Goal: Task Accomplishment & Management: Complete application form

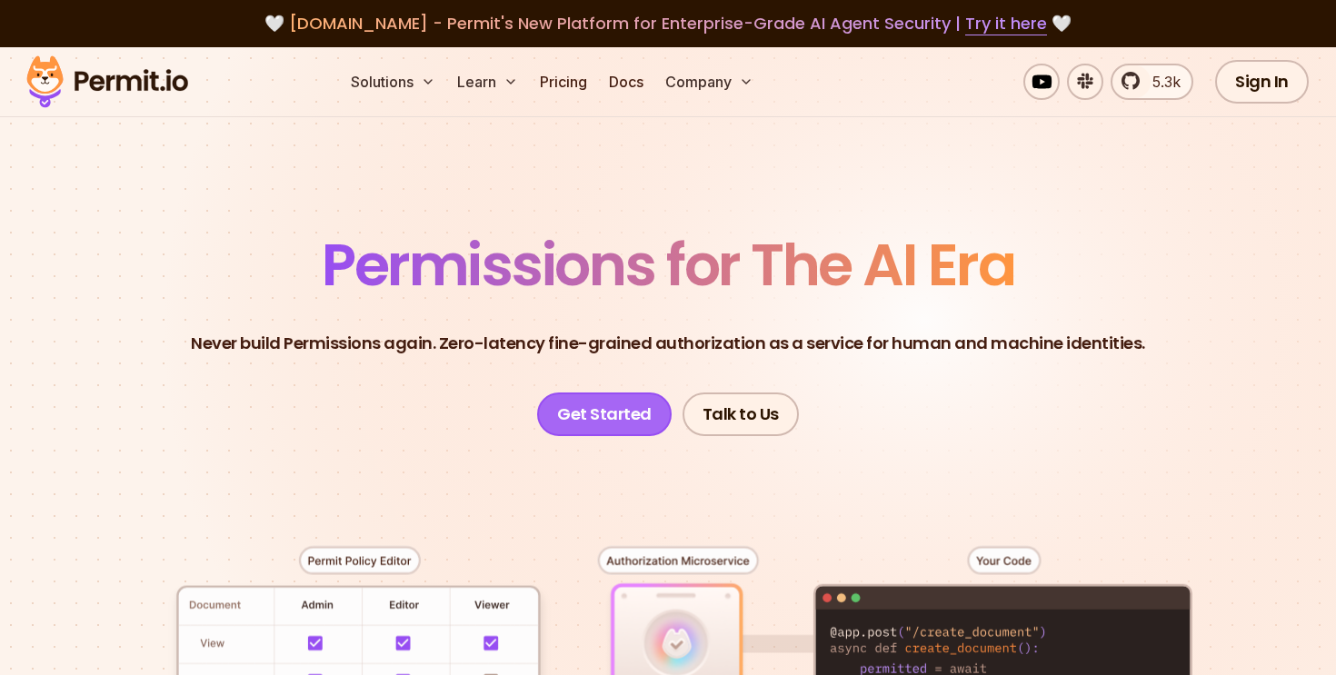
click at [643, 416] on link "Get Started" at bounding box center [604, 415] width 134 height 44
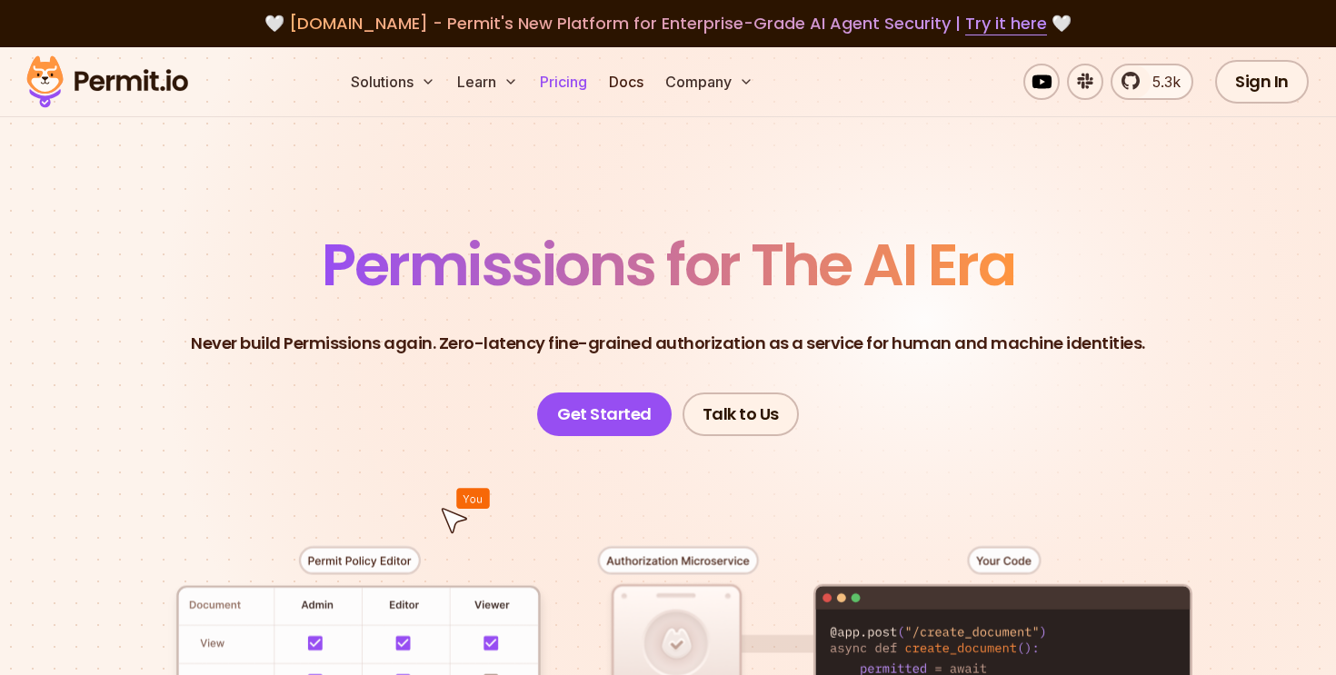
click at [569, 73] on link "Pricing" at bounding box center [563, 82] width 62 height 36
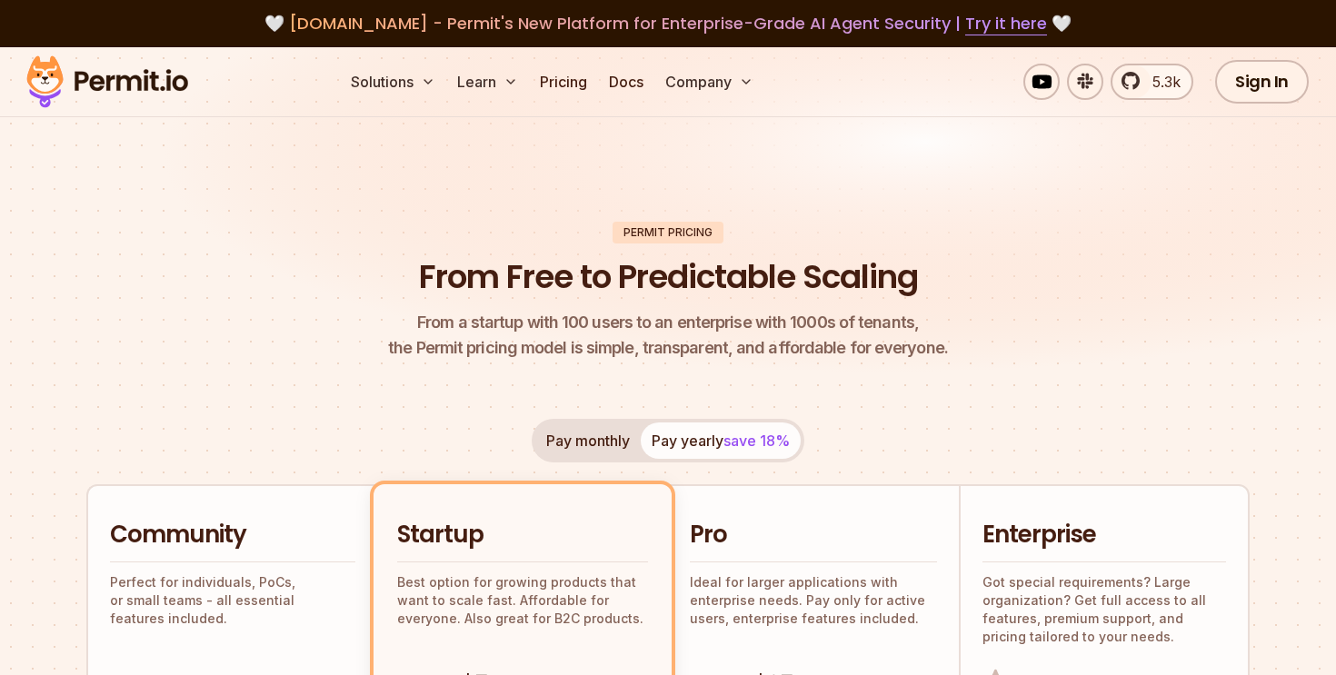
click at [147, 85] on img at bounding box center [107, 82] width 178 height 62
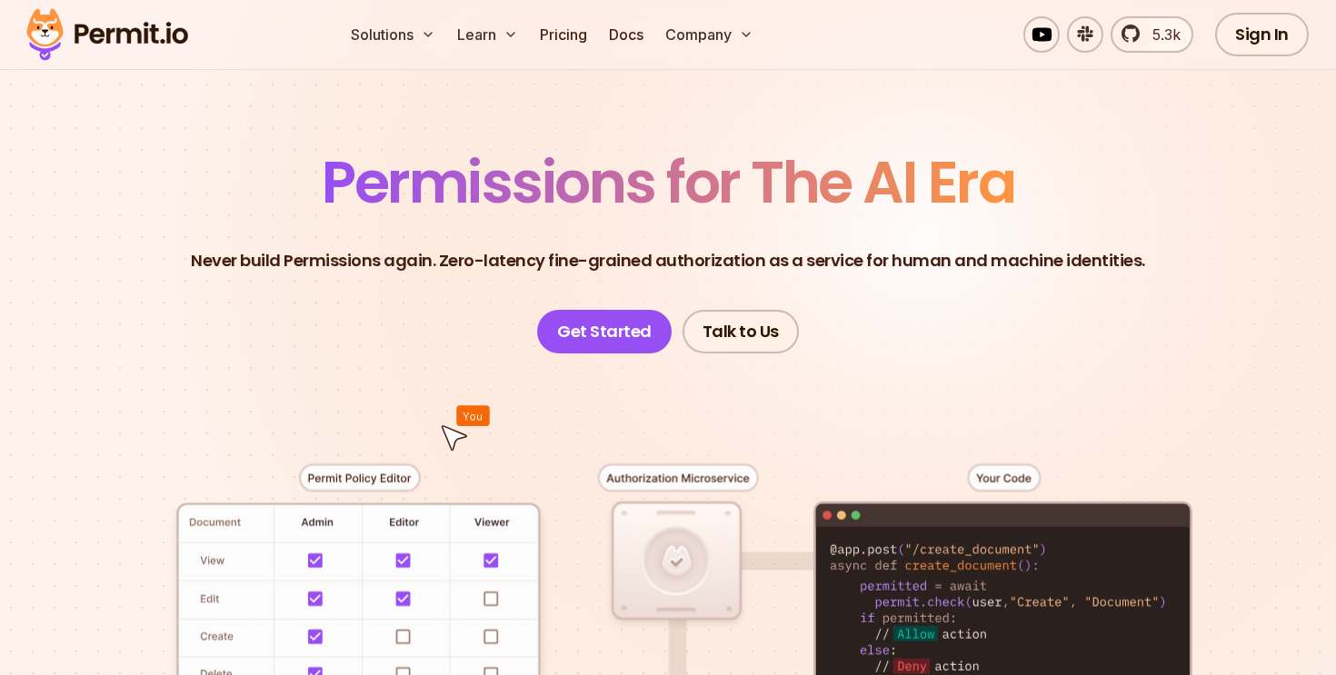
scroll to position [85, 0]
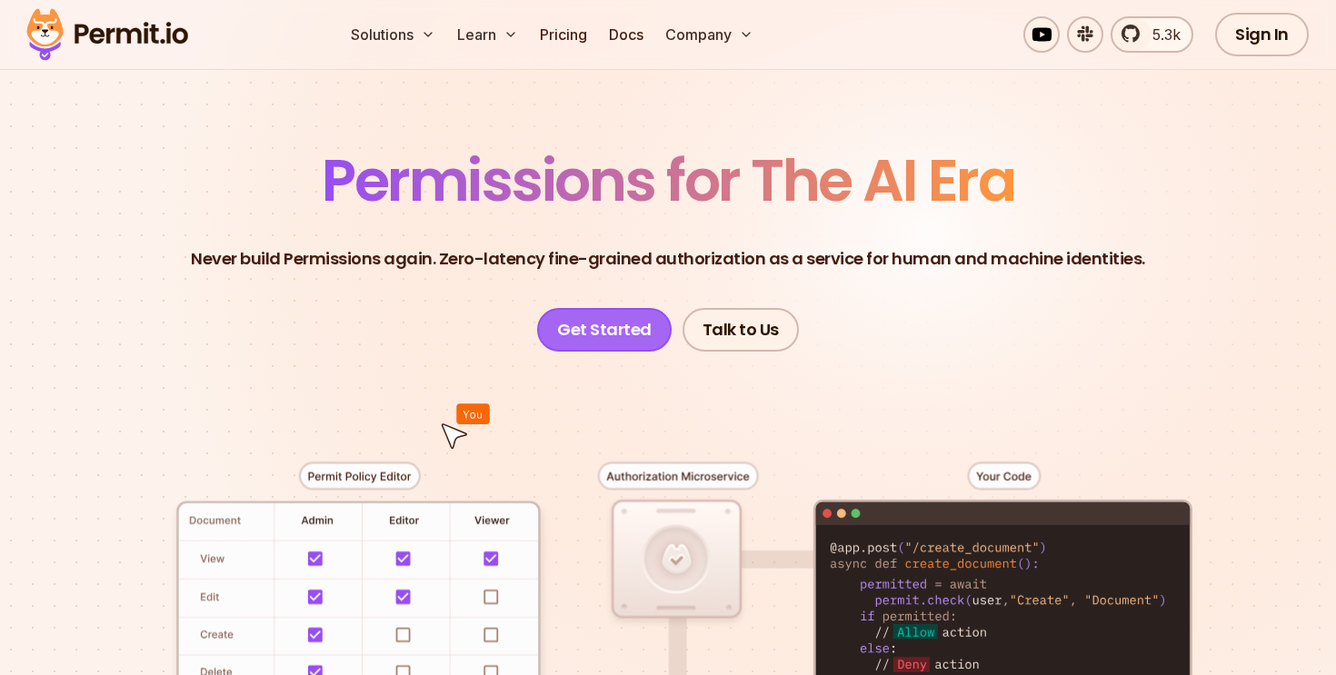
click at [622, 335] on link "Get Started" at bounding box center [604, 330] width 134 height 44
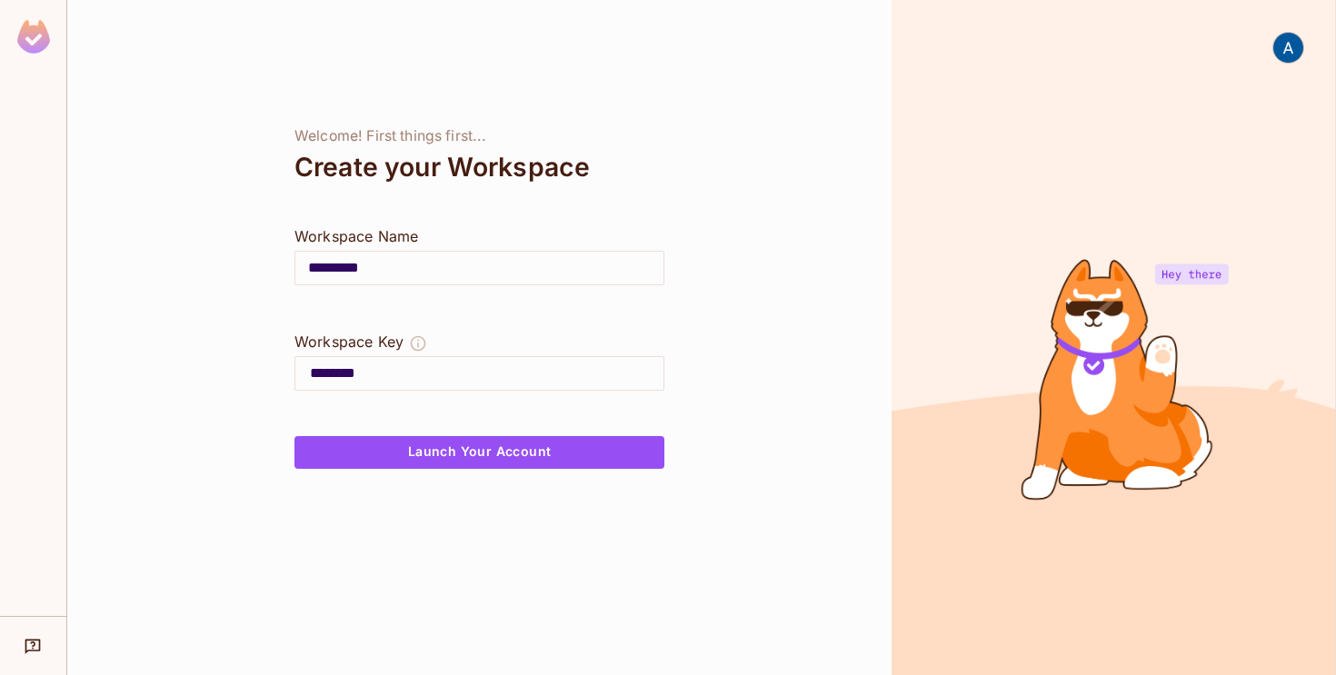
click at [366, 265] on input "*********" at bounding box center [479, 268] width 368 height 51
type input "******"
type input "*****"
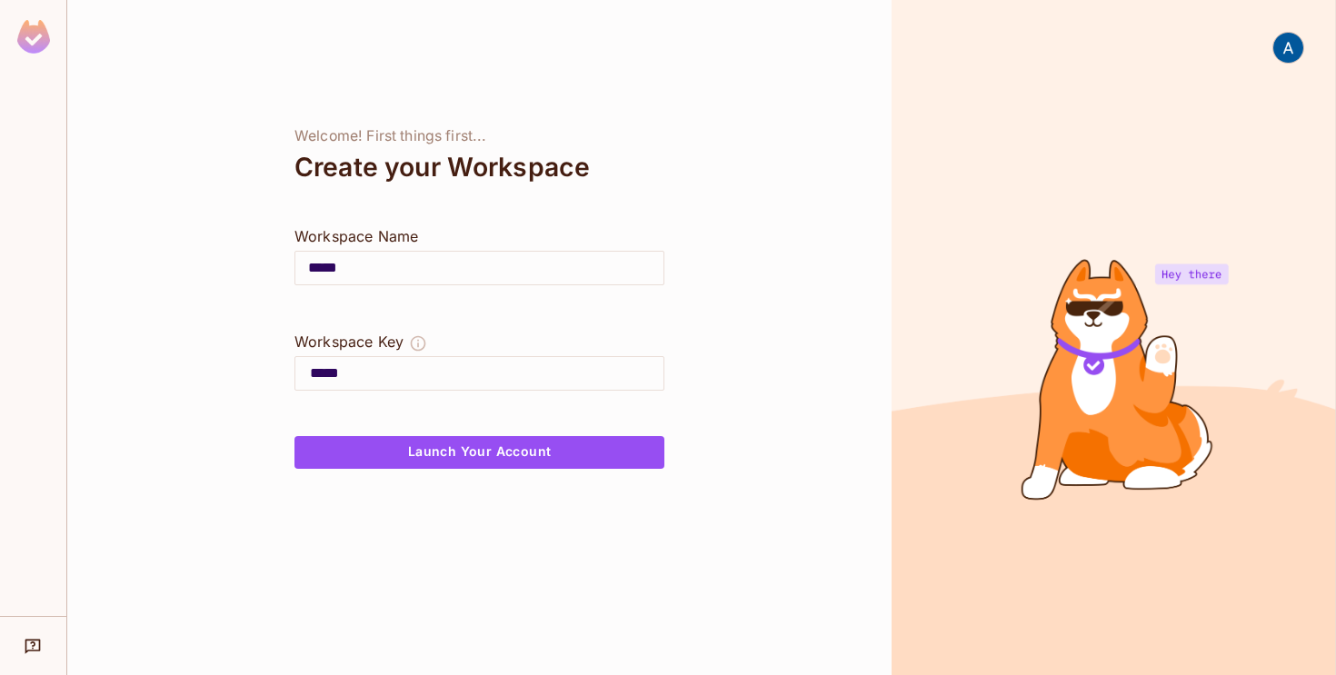
click at [851, 338] on div "Welcome! First things first... Create your Workspace Workspace Name ***** ​ Wor…" at bounding box center [479, 337] width 824 height 675
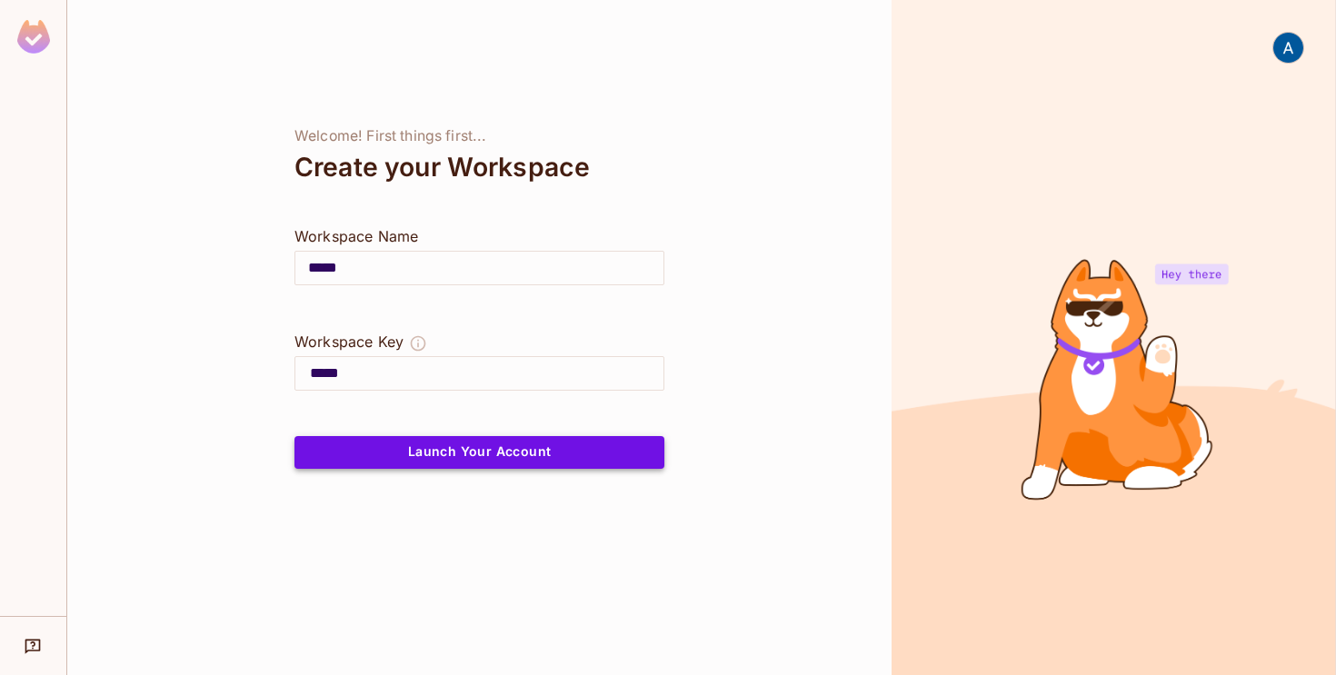
click at [429, 453] on button "Launch Your Account" at bounding box center [479, 452] width 370 height 33
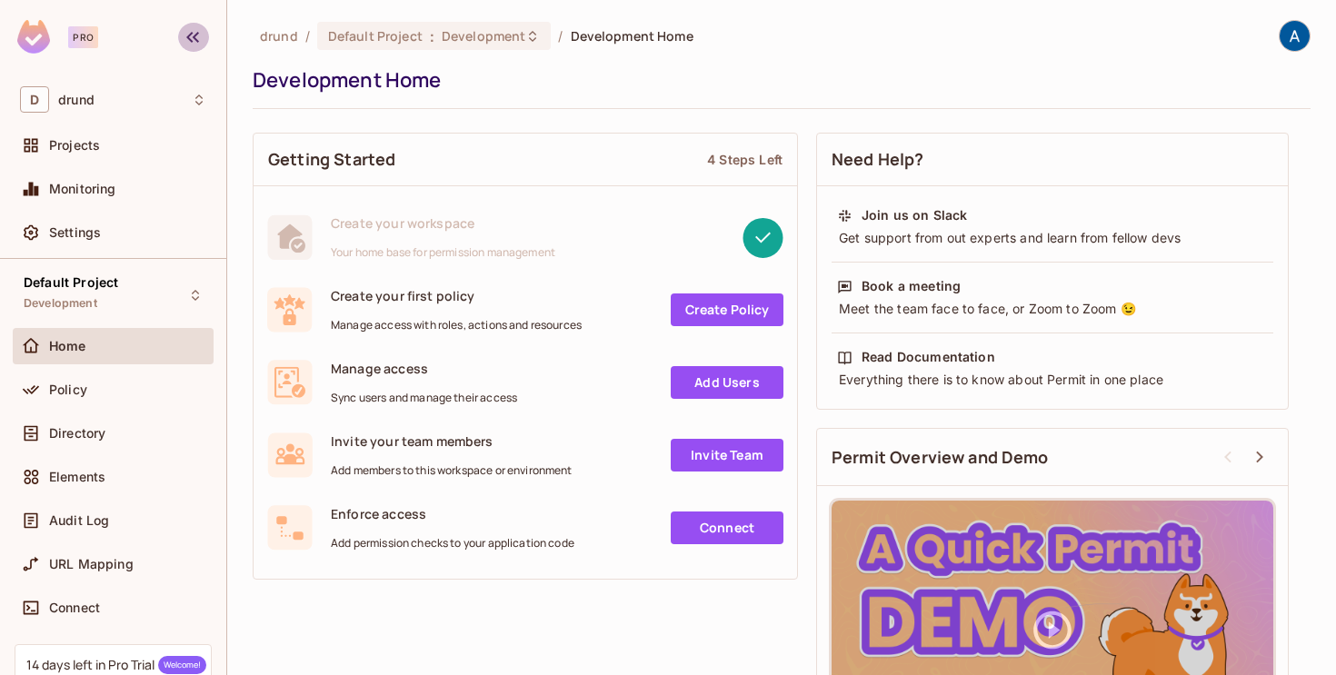
click at [193, 41] on icon "button" at bounding box center [193, 37] width 22 height 22
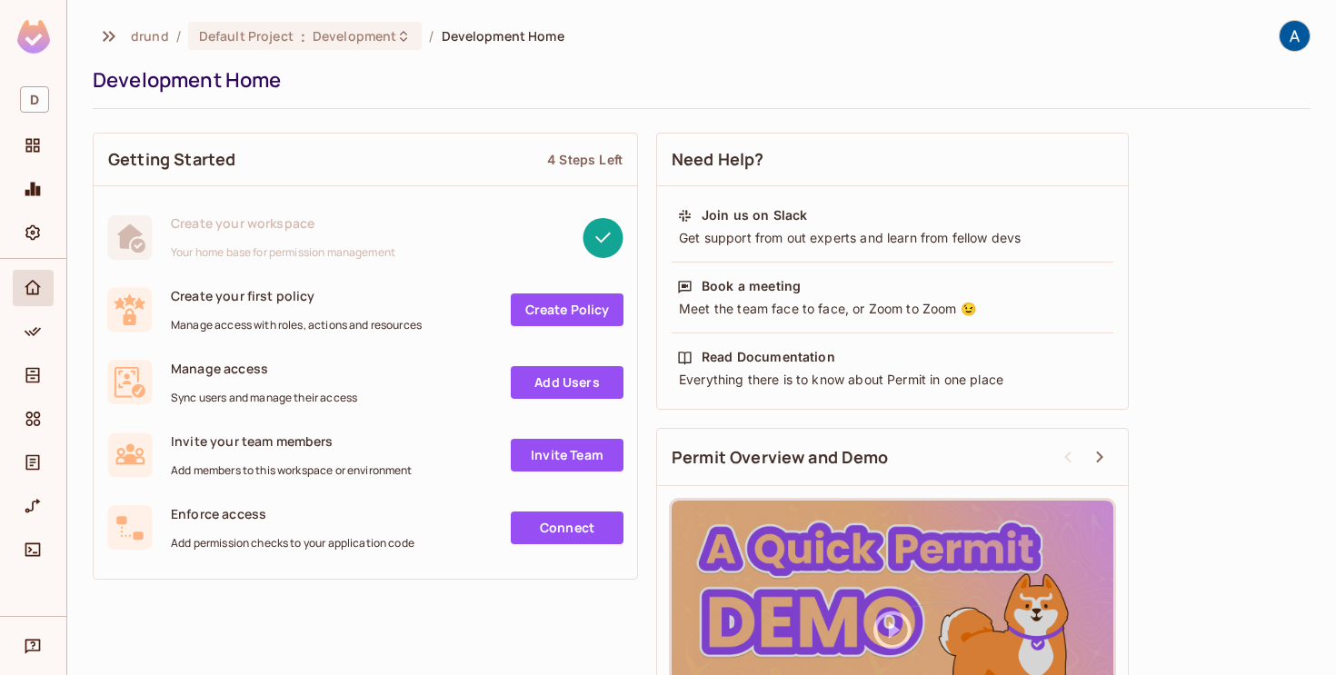
click at [582, 384] on link "Add Users" at bounding box center [567, 382] width 113 height 33
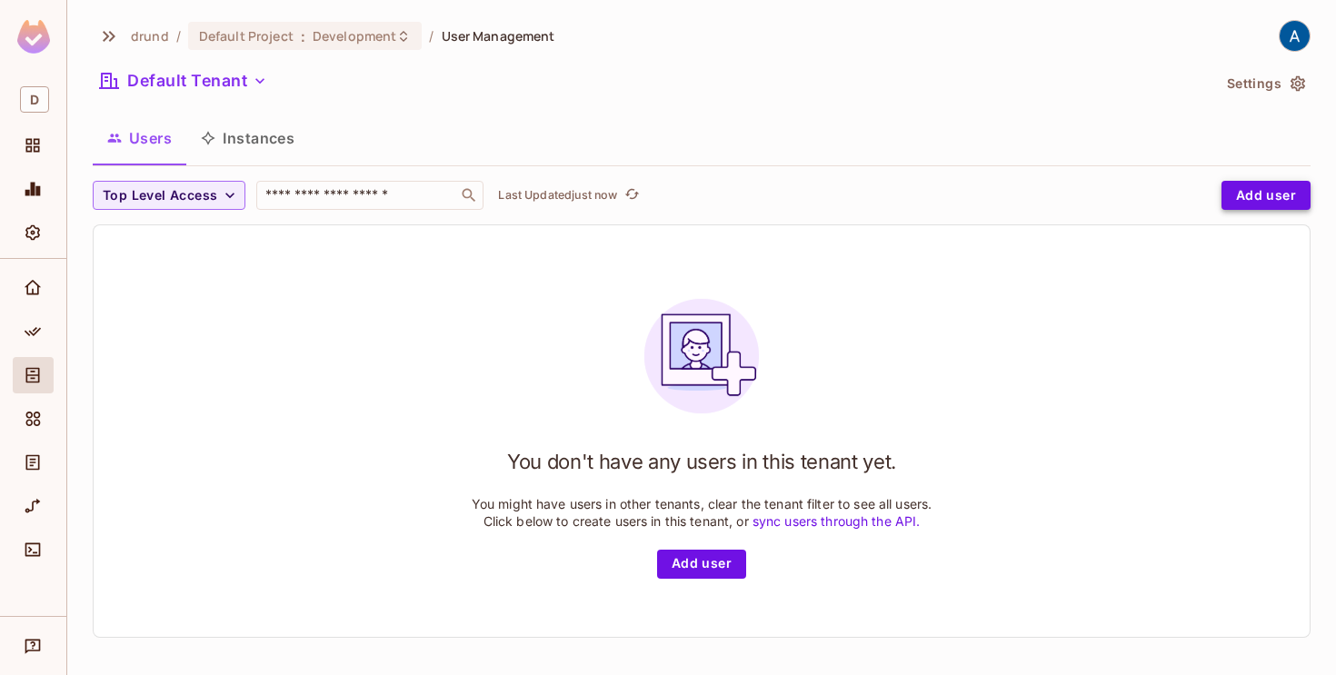
click at [1240, 200] on button "Add user" at bounding box center [1265, 195] width 89 height 29
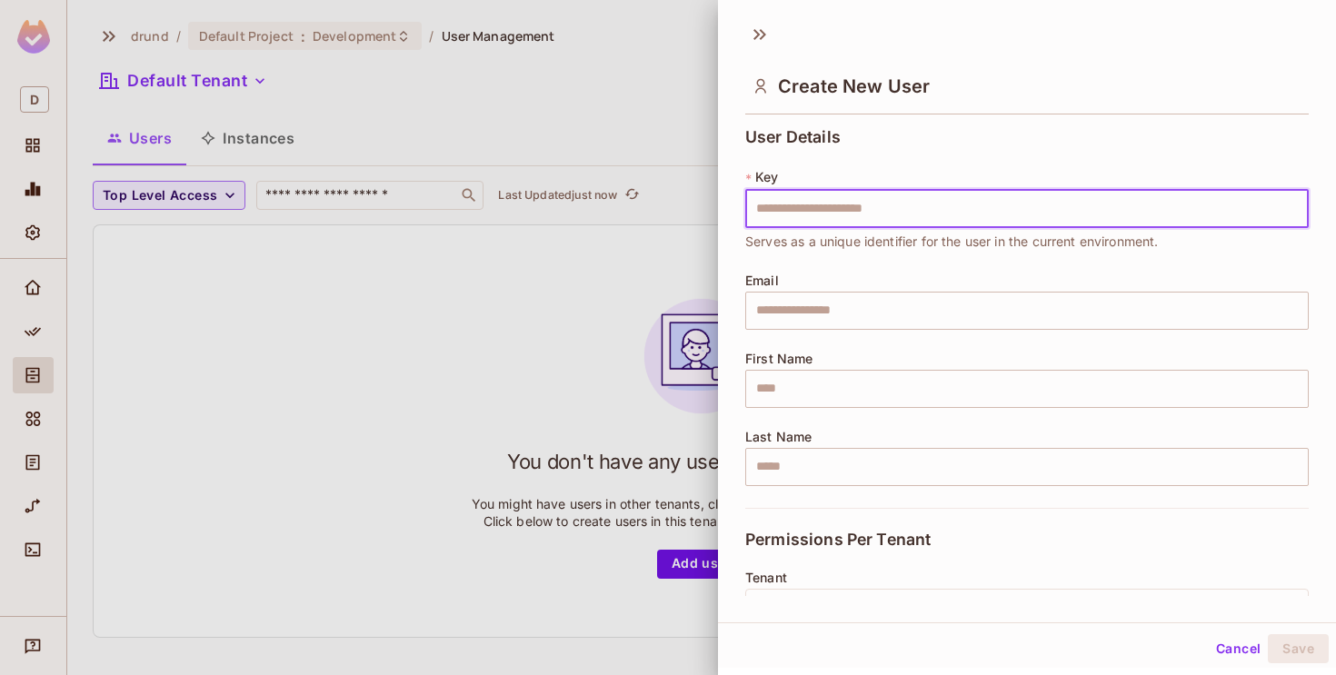
click at [477, 382] on div at bounding box center [668, 337] width 1336 height 675
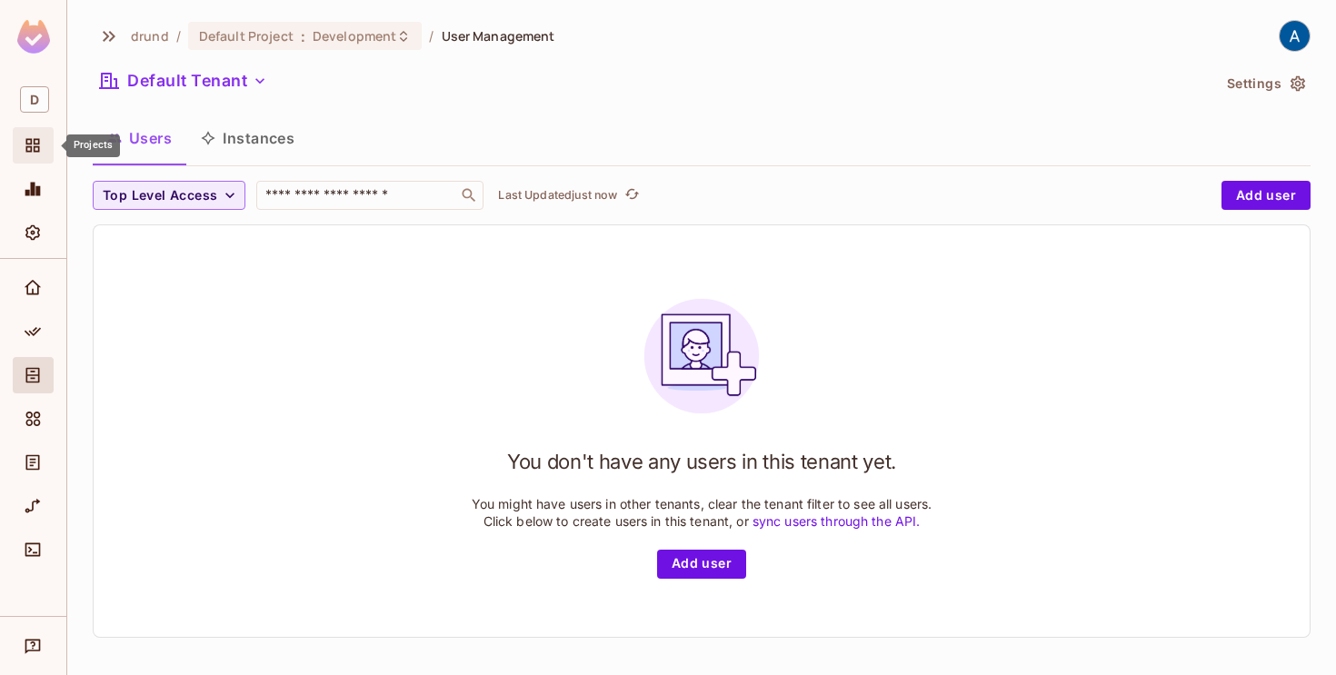
click at [28, 151] on icon "Projects" at bounding box center [33, 146] width 14 height 14
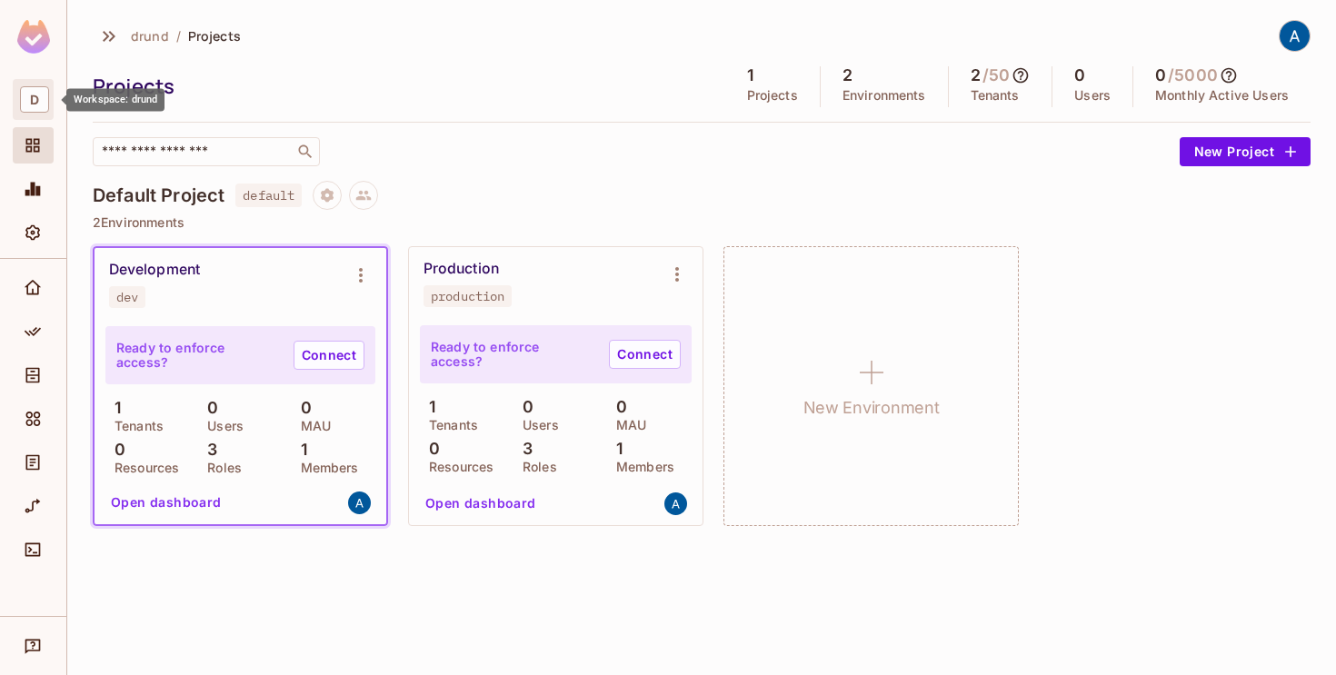
click at [29, 89] on span "D" at bounding box center [34, 99] width 29 height 26
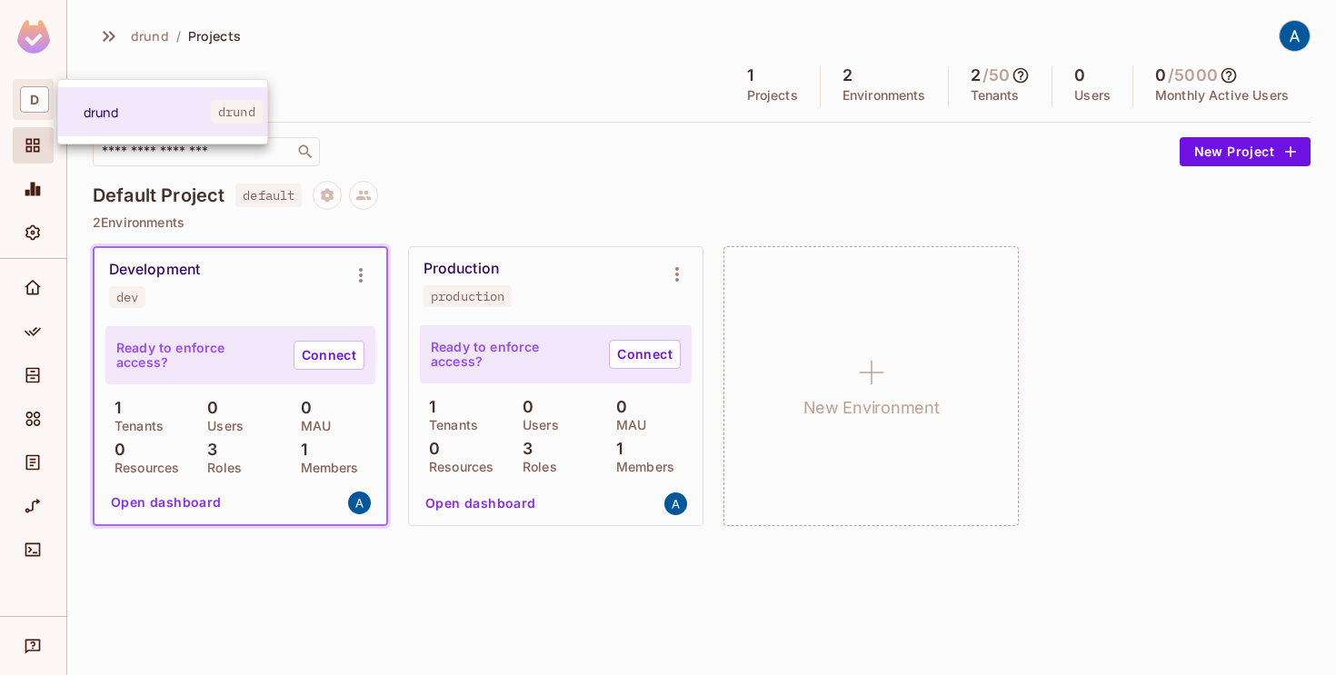
click at [25, 199] on div at bounding box center [668, 337] width 1336 height 675
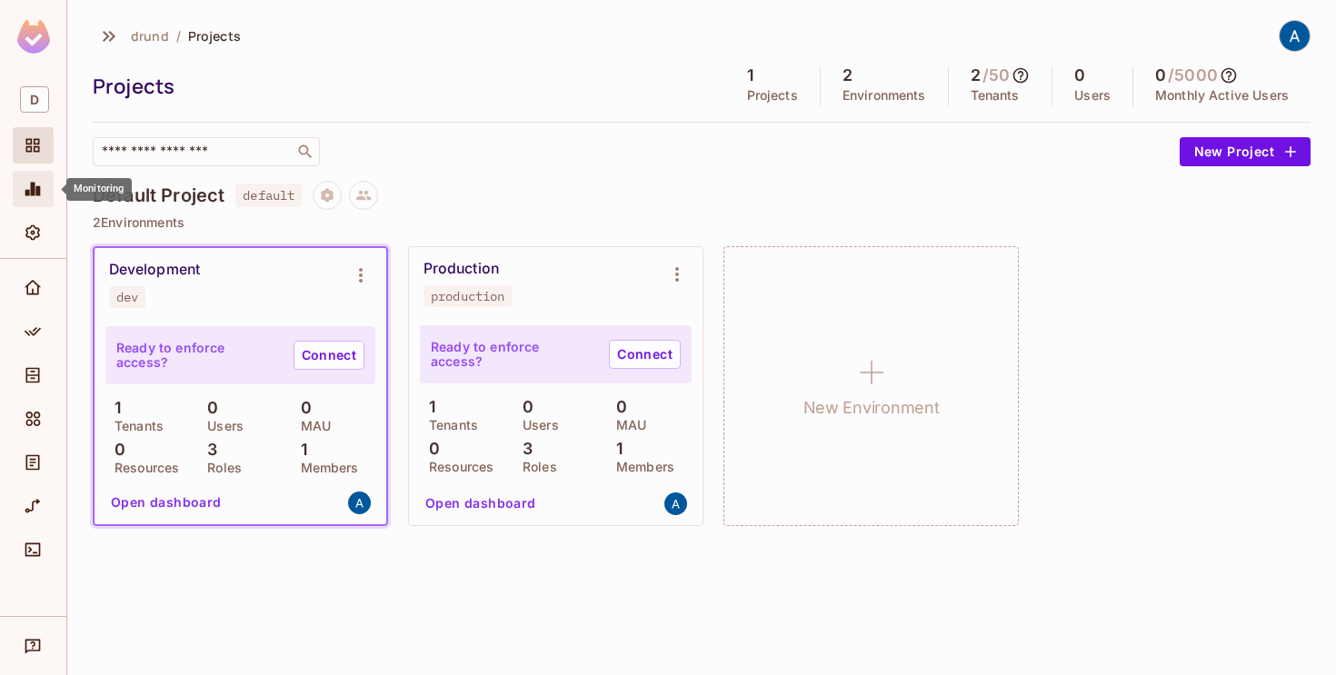
click at [30, 186] on icon "Monitoring" at bounding box center [32, 190] width 15 height 14
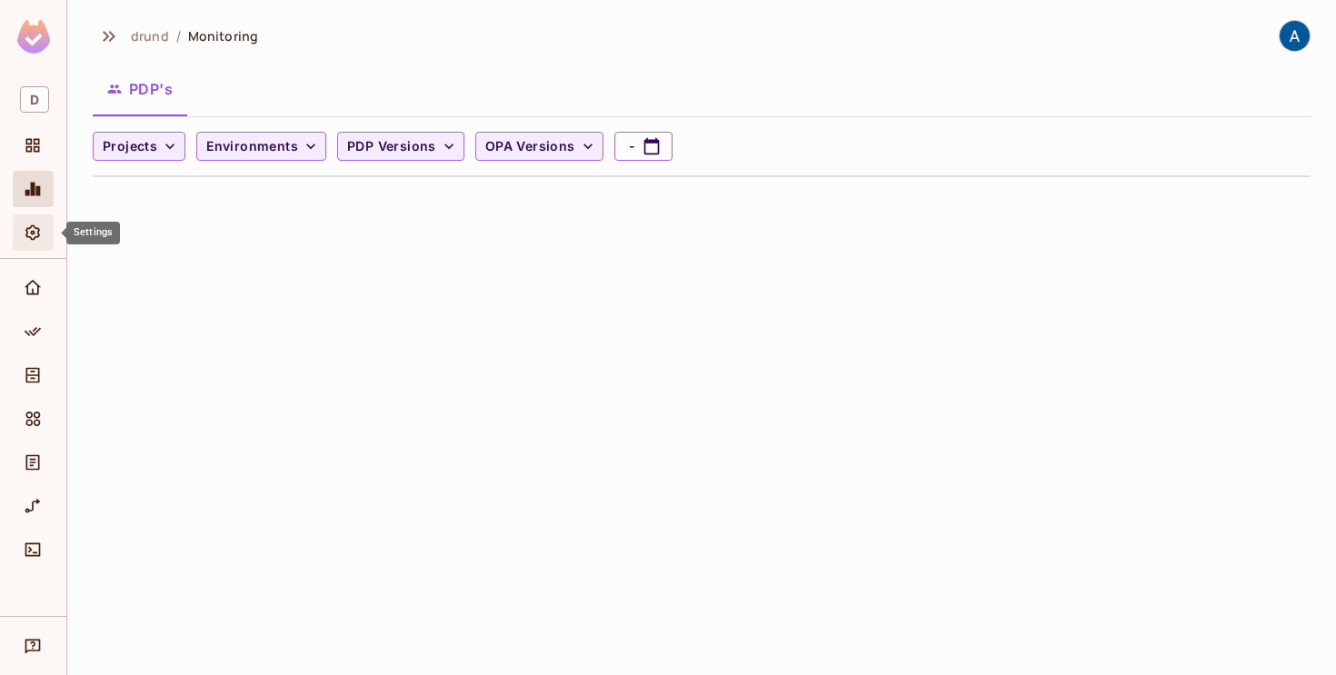
click at [36, 235] on icon "Settings" at bounding box center [33, 233] width 18 height 18
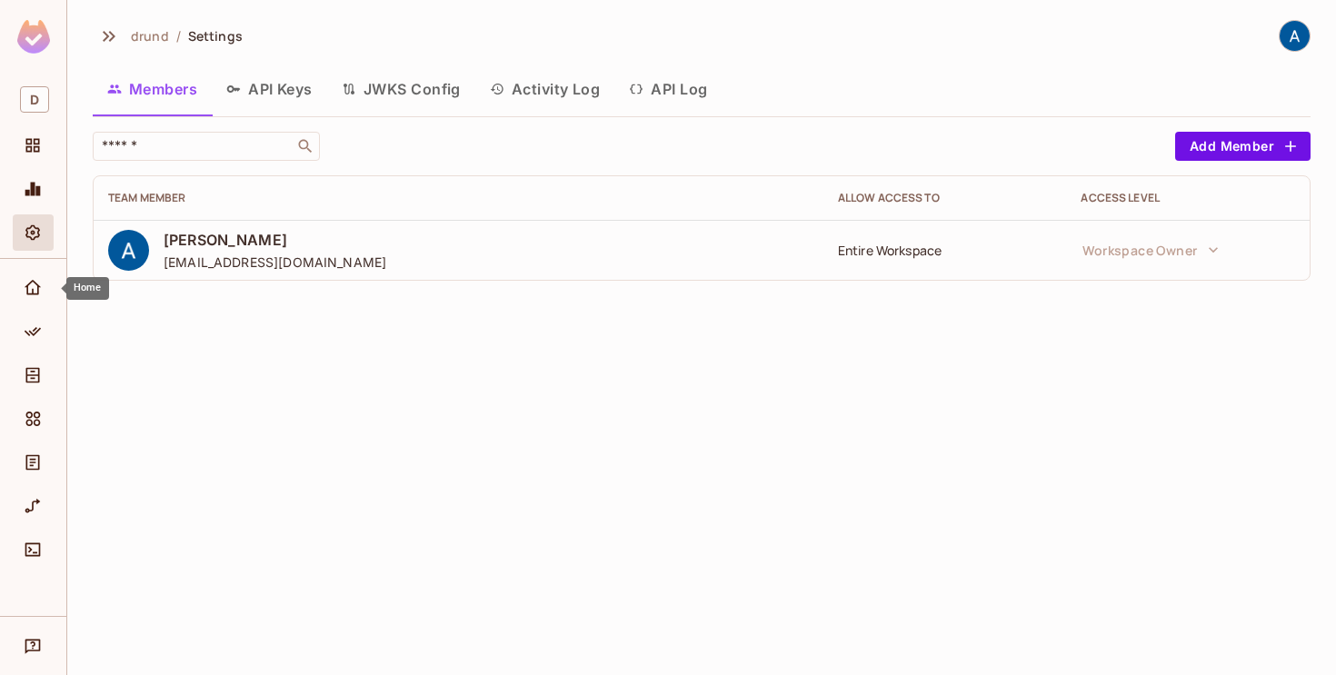
click at [28, 310] on div at bounding box center [33, 292] width 41 height 44
click at [33, 281] on icon "Home" at bounding box center [33, 287] width 16 height 15
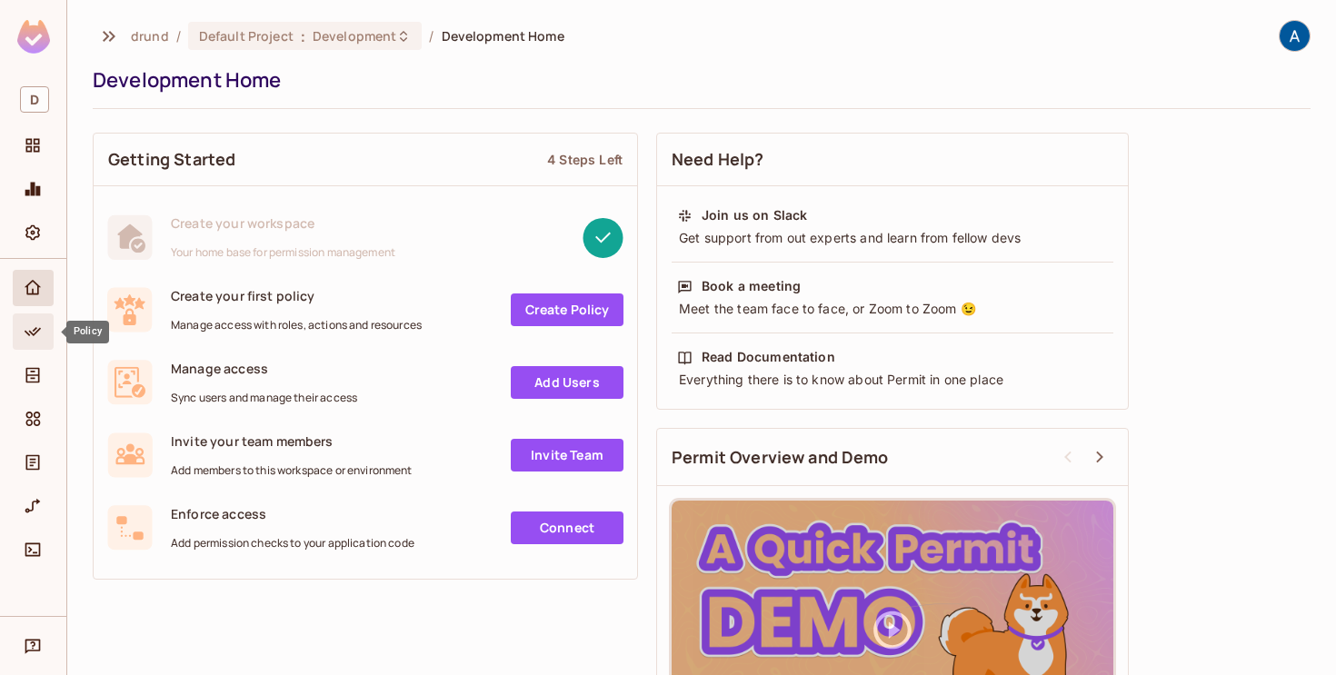
click at [30, 324] on icon "Policy" at bounding box center [33, 332] width 18 height 18
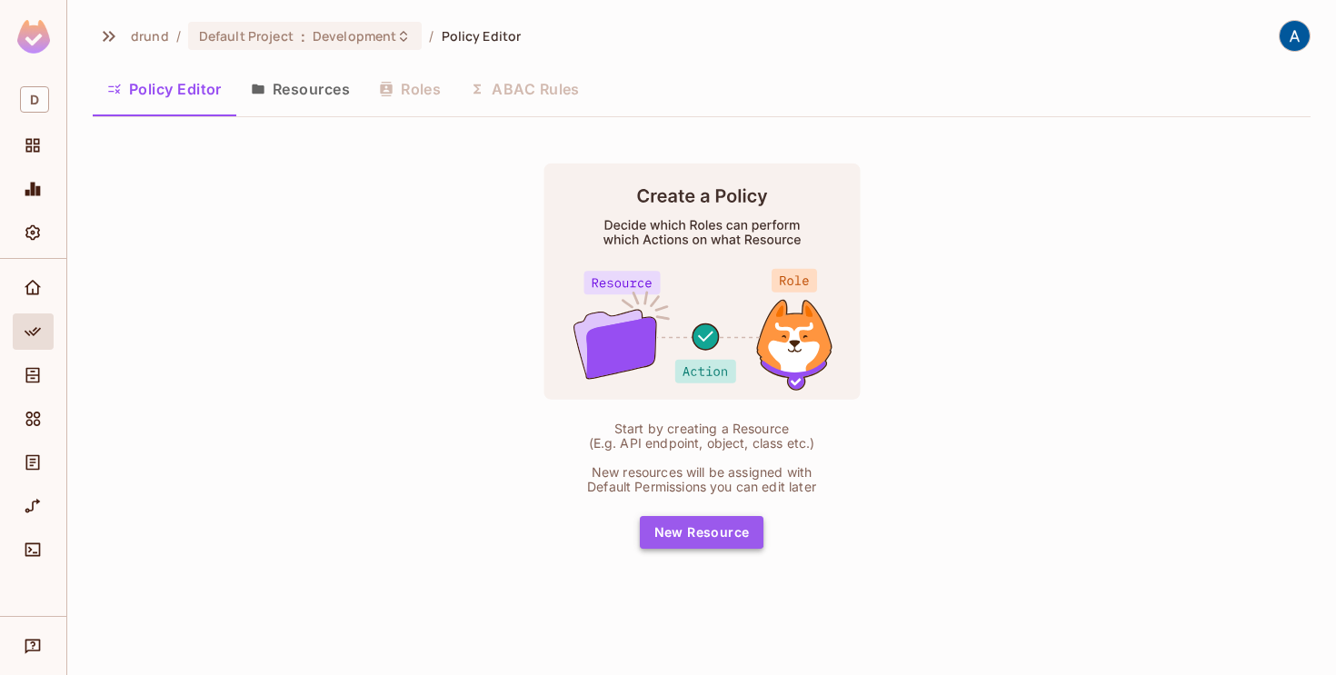
click at [698, 526] on button "New Resource" at bounding box center [702, 532] width 124 height 33
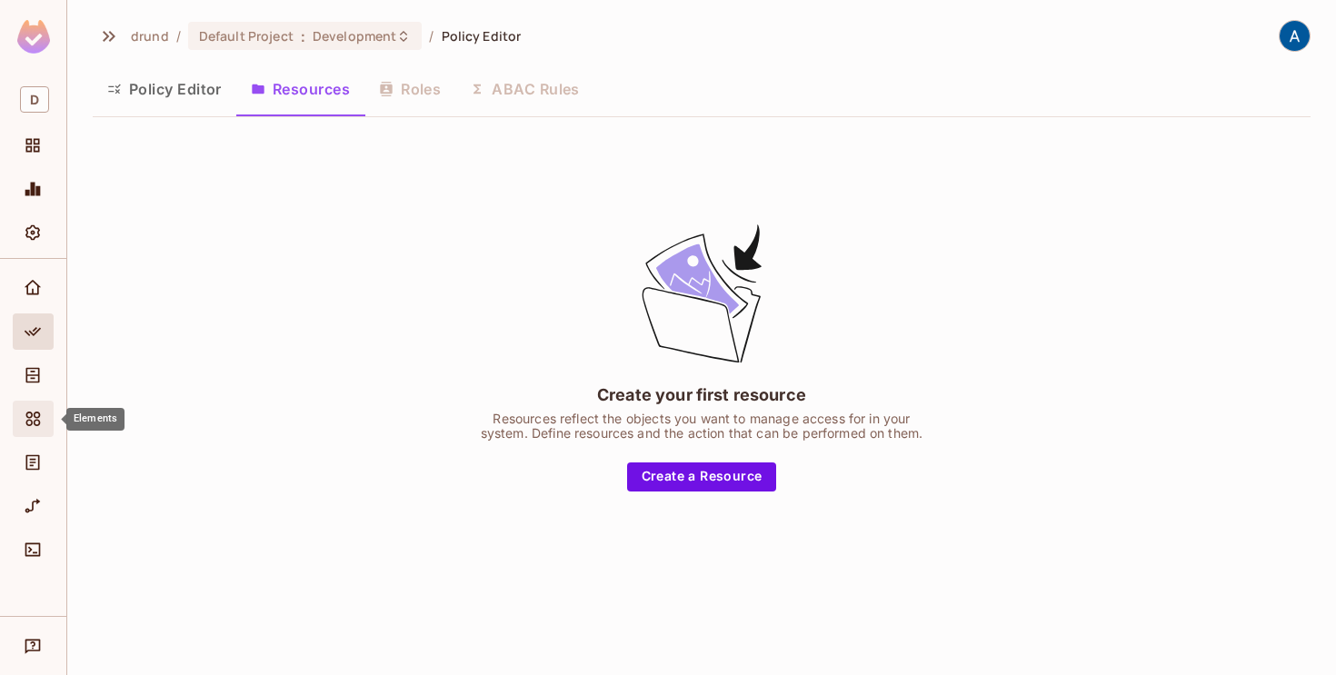
click at [24, 431] on div "Elements" at bounding box center [33, 419] width 41 height 36
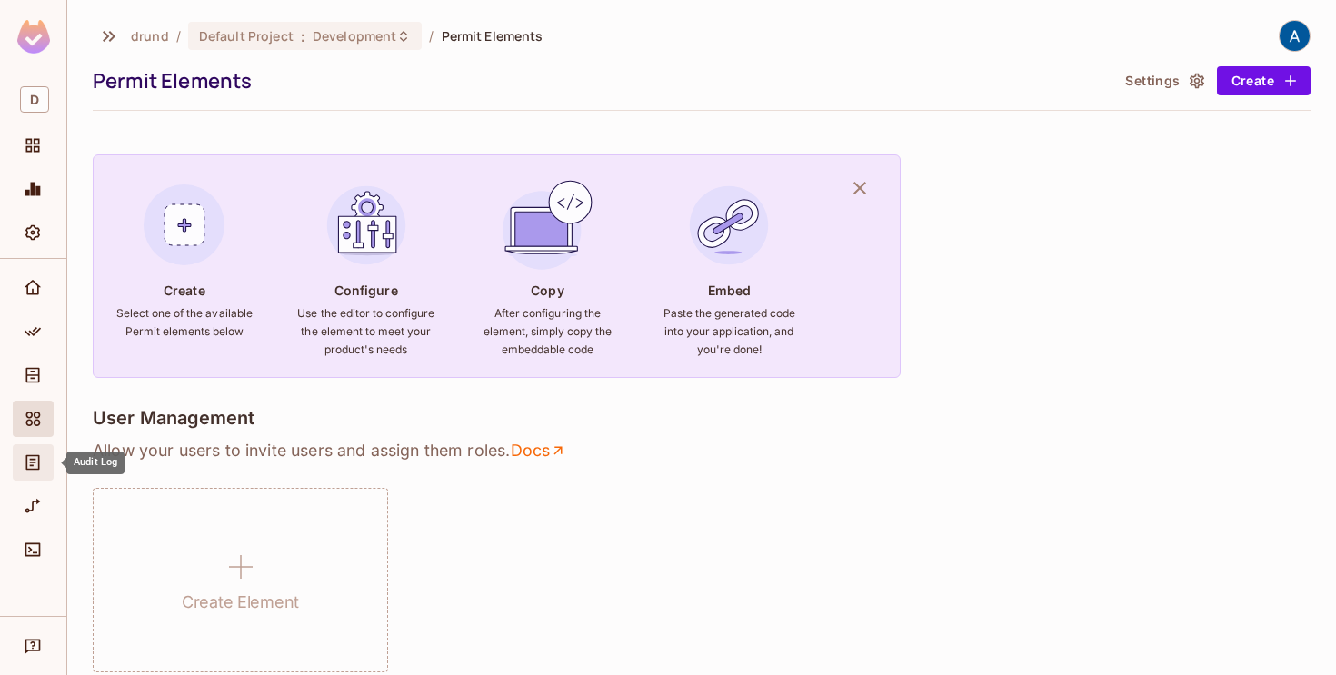
click at [25, 470] on icon "Audit Log" at bounding box center [33, 462] width 18 height 18
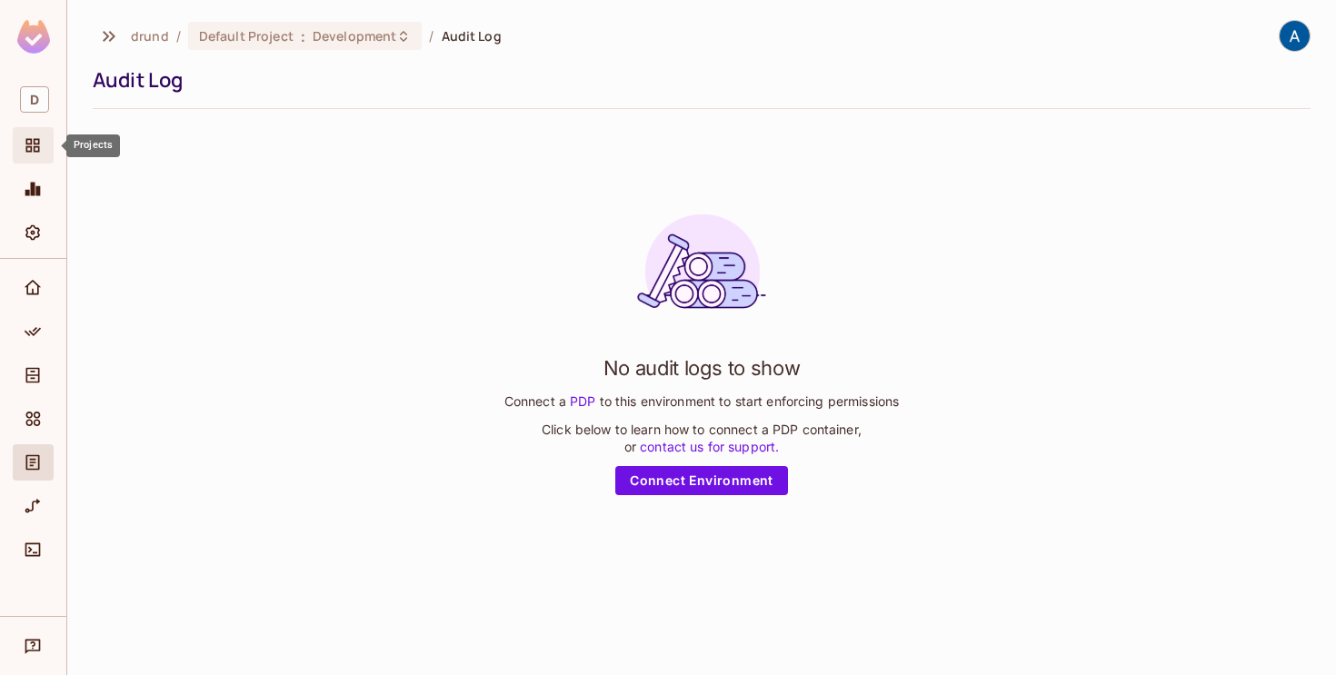
click at [45, 135] on div "Projects" at bounding box center [35, 145] width 31 height 22
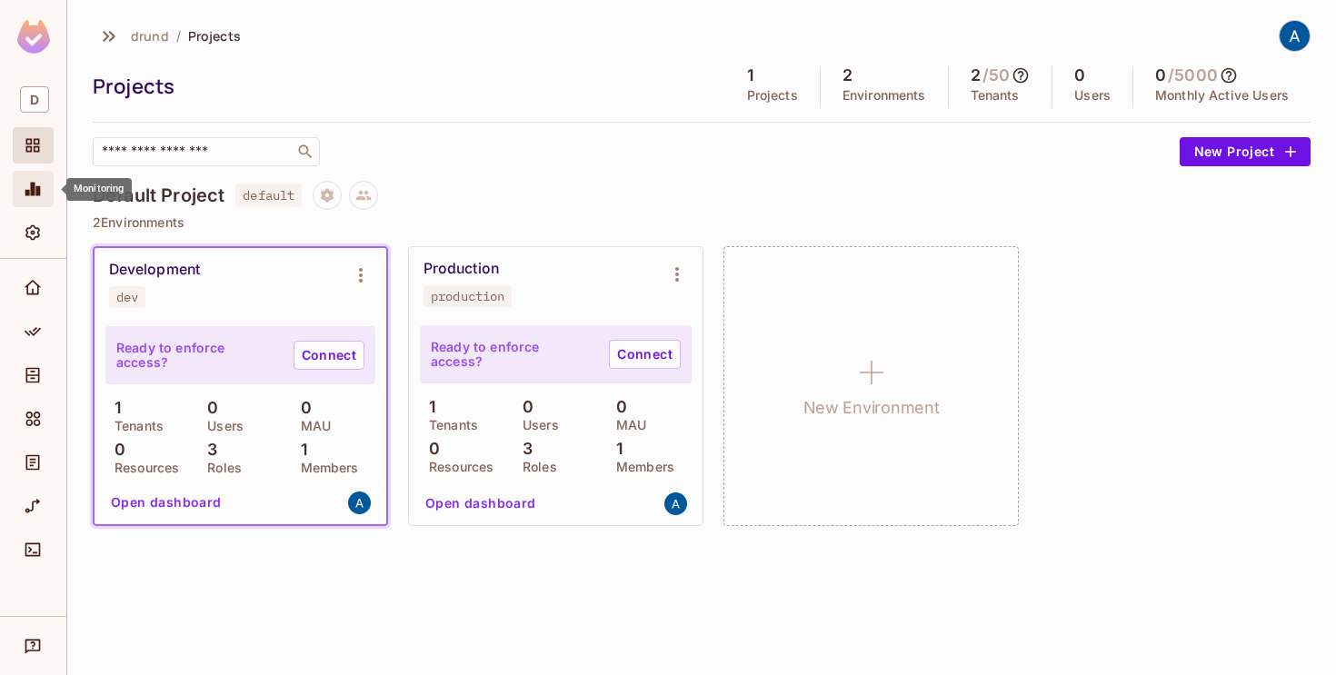
click at [25, 200] on div "Monitoring" at bounding box center [33, 189] width 41 height 36
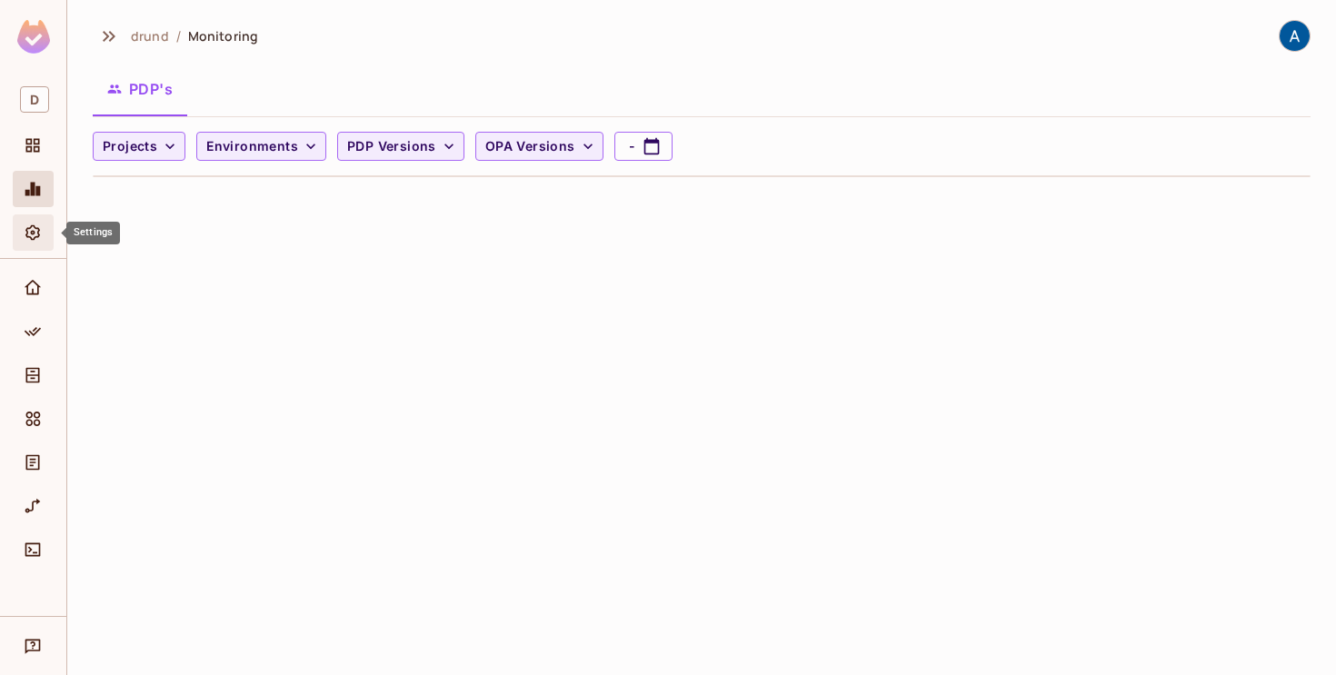
click at [30, 224] on icon "Settings" at bounding box center [33, 233] width 18 height 18
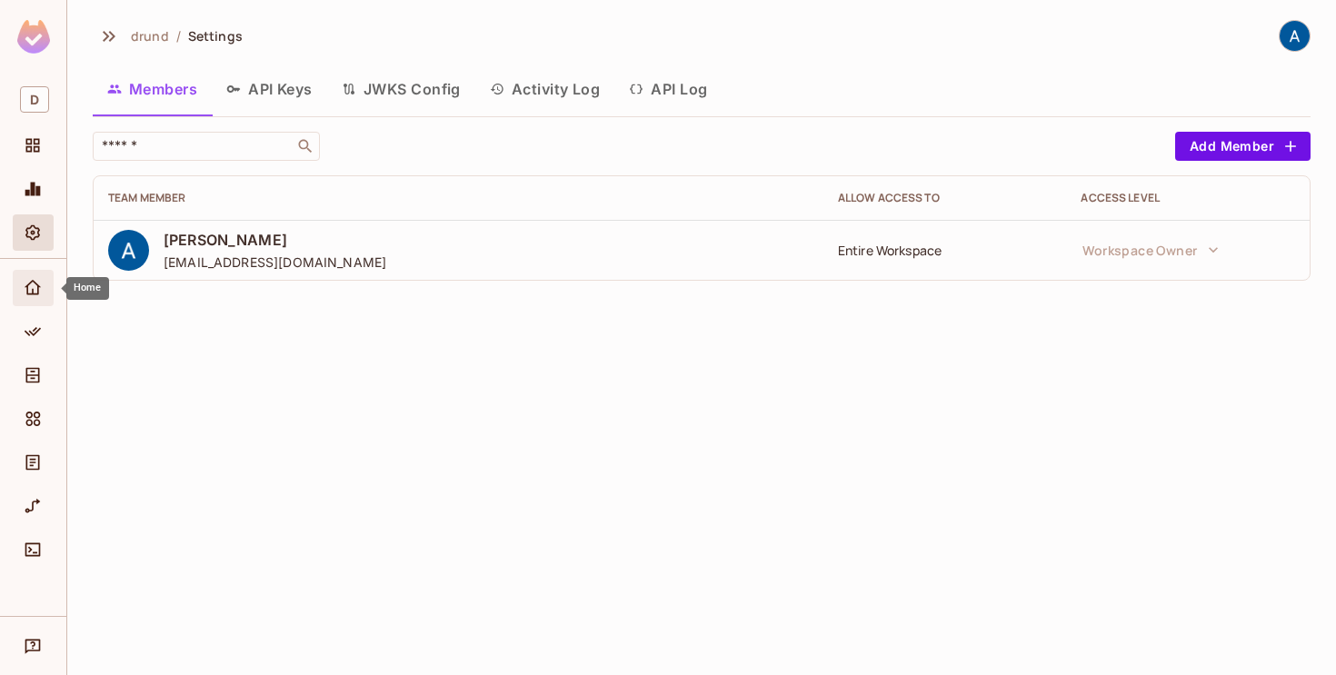
click at [38, 303] on div "Home" at bounding box center [33, 288] width 41 height 36
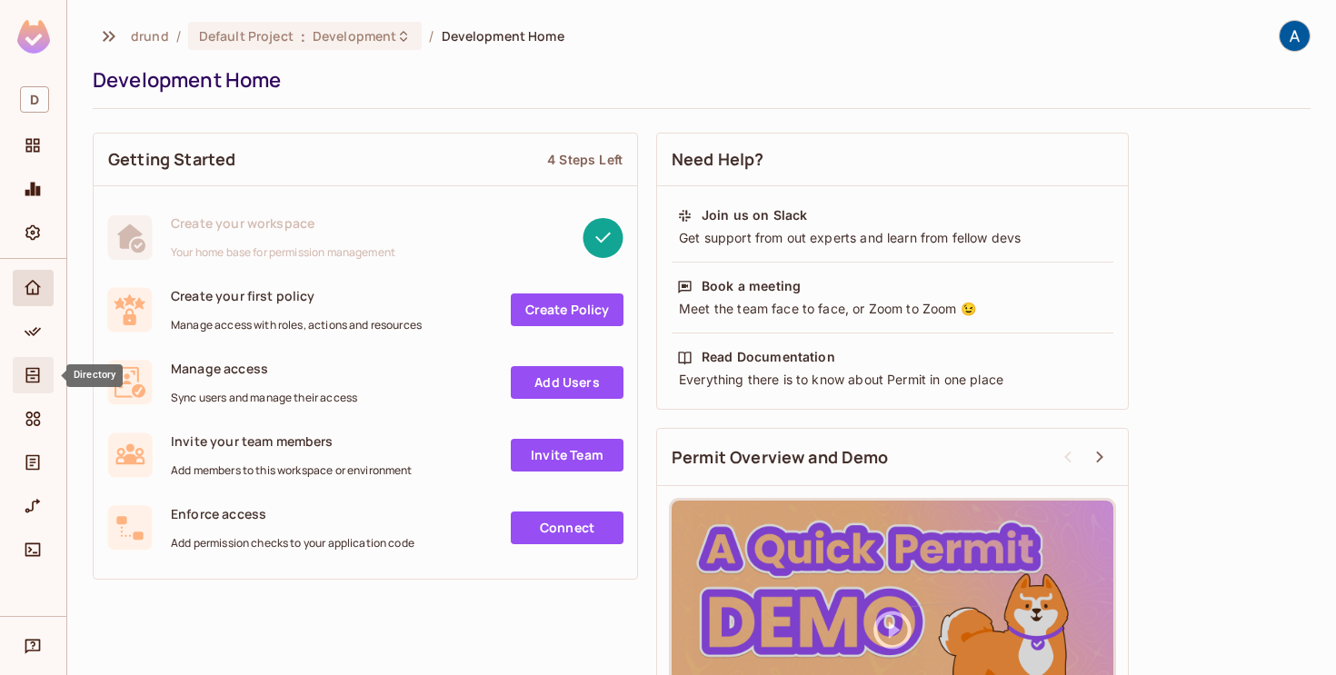
click at [38, 357] on div "Directory" at bounding box center [33, 375] width 41 height 36
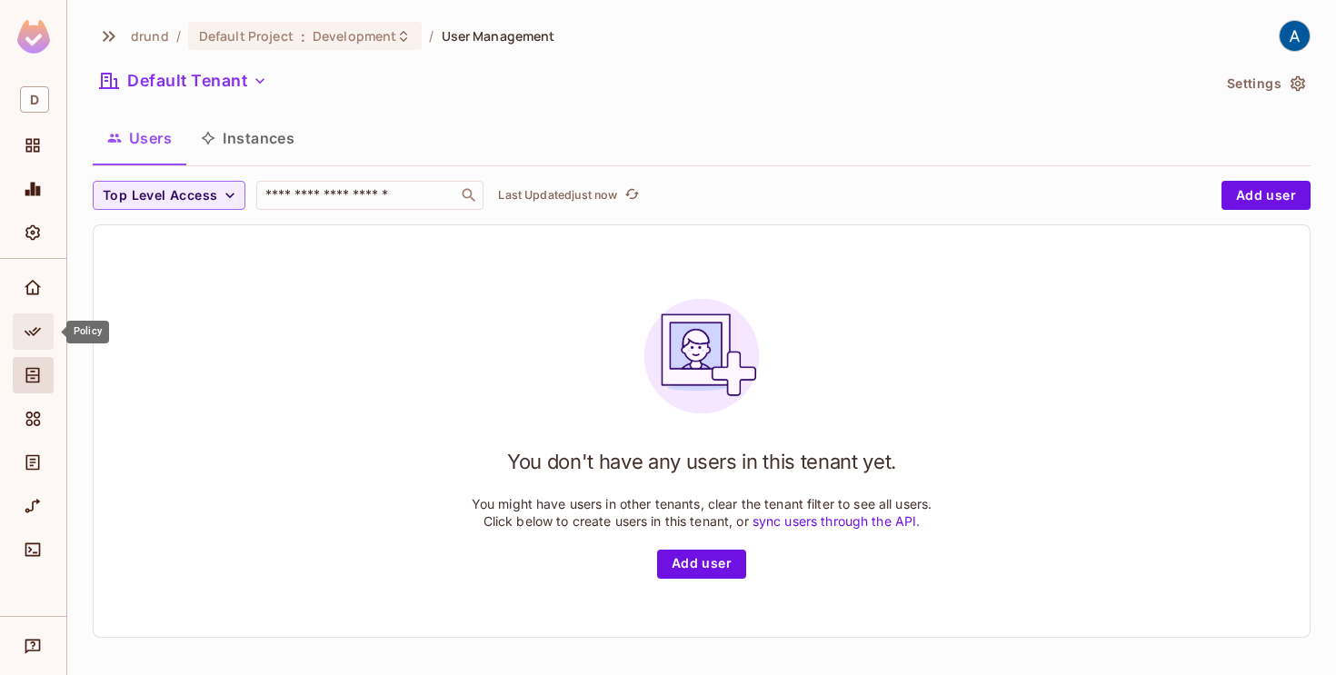
click at [40, 320] on div "Policy" at bounding box center [33, 331] width 41 height 36
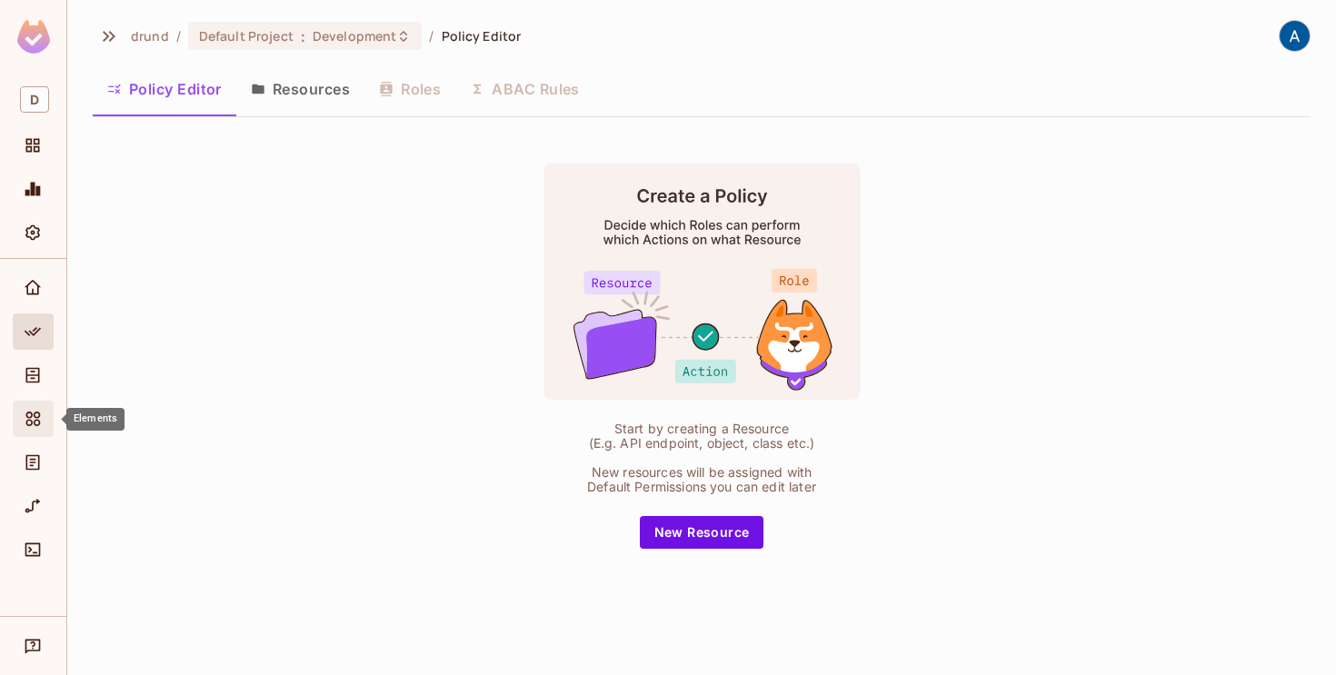
click at [31, 413] on icon "Elements" at bounding box center [33, 419] width 15 height 15
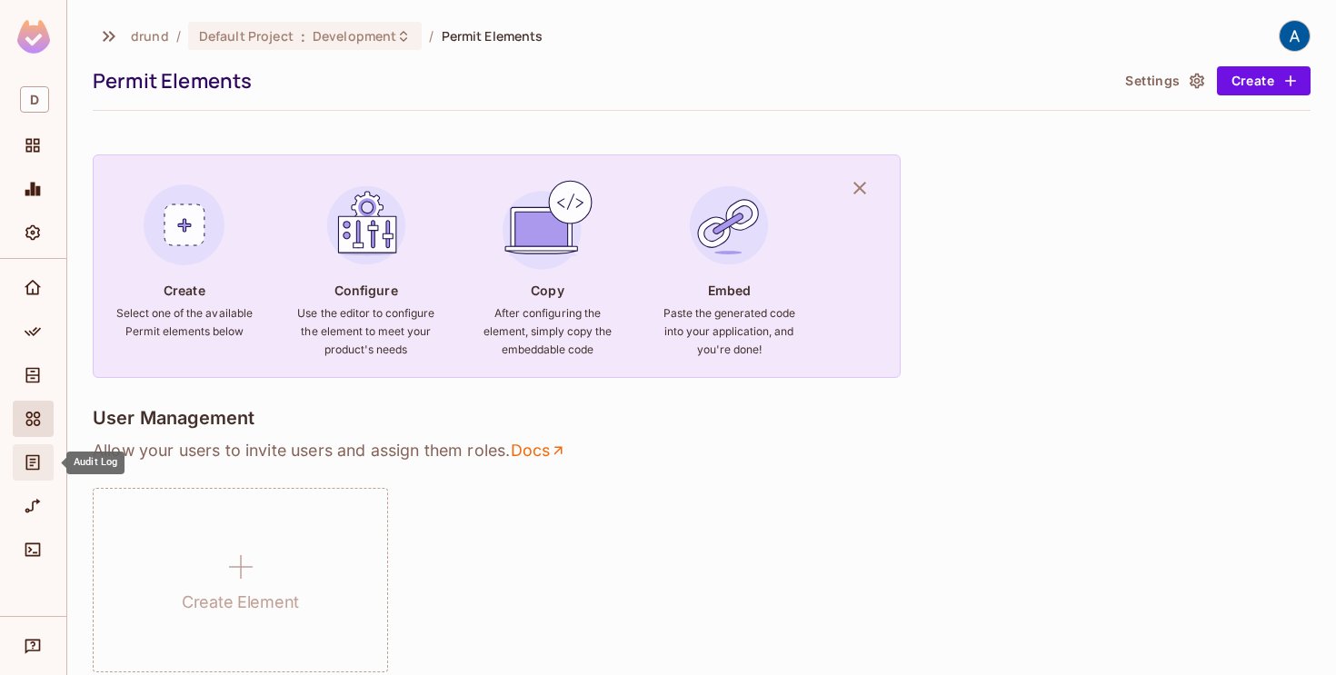
click at [28, 463] on icon "Audit Log" at bounding box center [33, 462] width 18 height 18
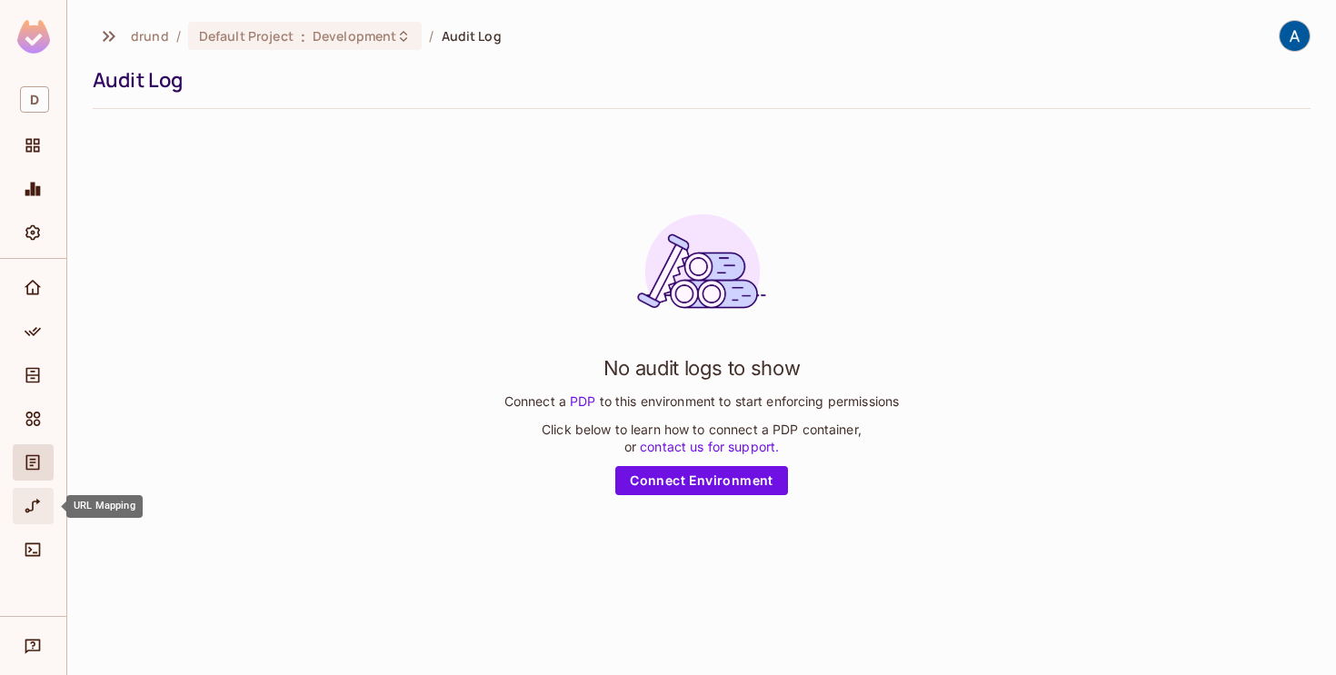
click at [26, 520] on div "URL Mapping" at bounding box center [33, 506] width 41 height 36
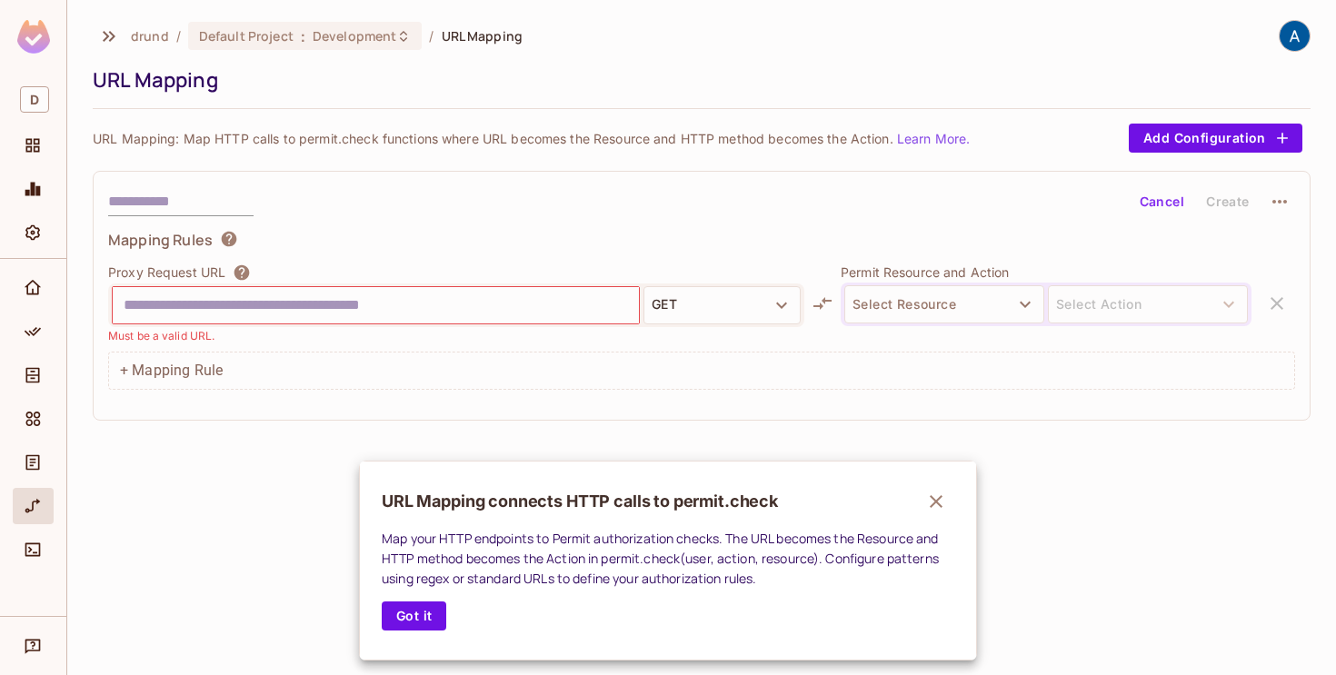
click at [30, 558] on div at bounding box center [668, 337] width 1336 height 675
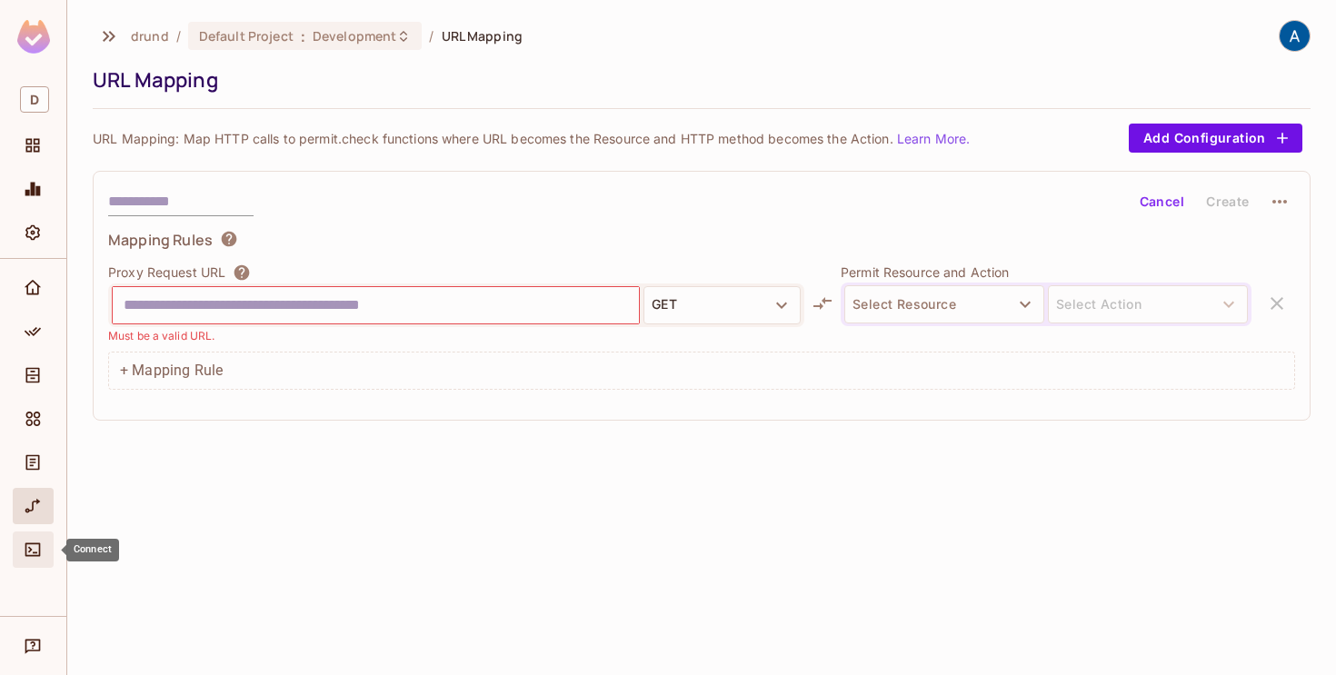
click at [33, 548] on icon "Connect" at bounding box center [33, 550] width 18 height 18
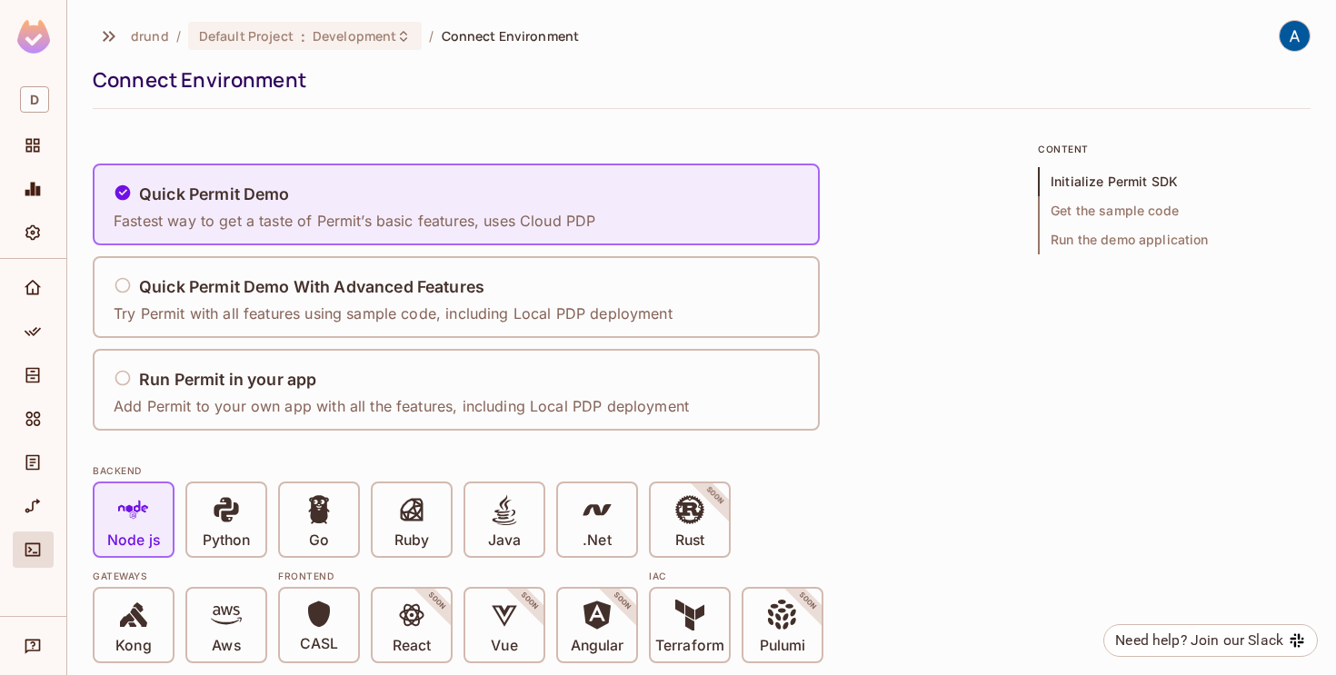
click at [13, 35] on div at bounding box center [33, 39] width 66 height 79
click at [25, 35] on img at bounding box center [33, 37] width 33 height 34
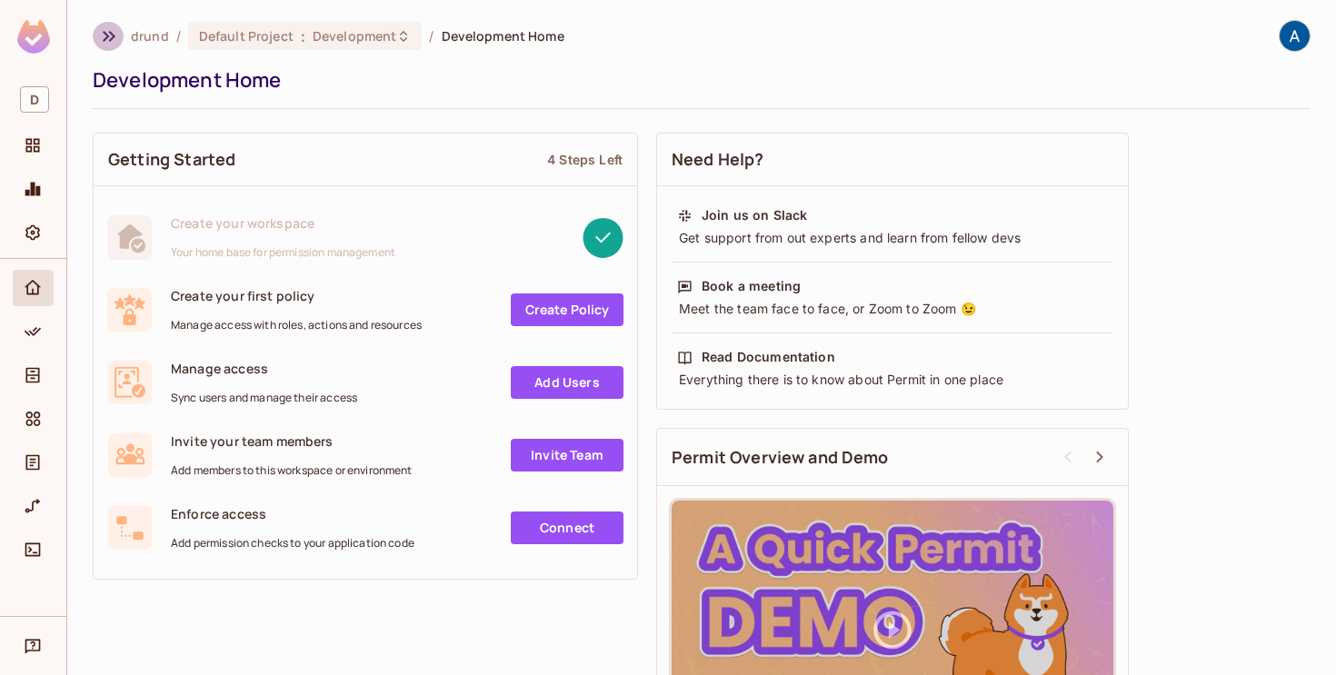
click at [115, 36] on icon "button" at bounding box center [109, 36] width 22 height 22
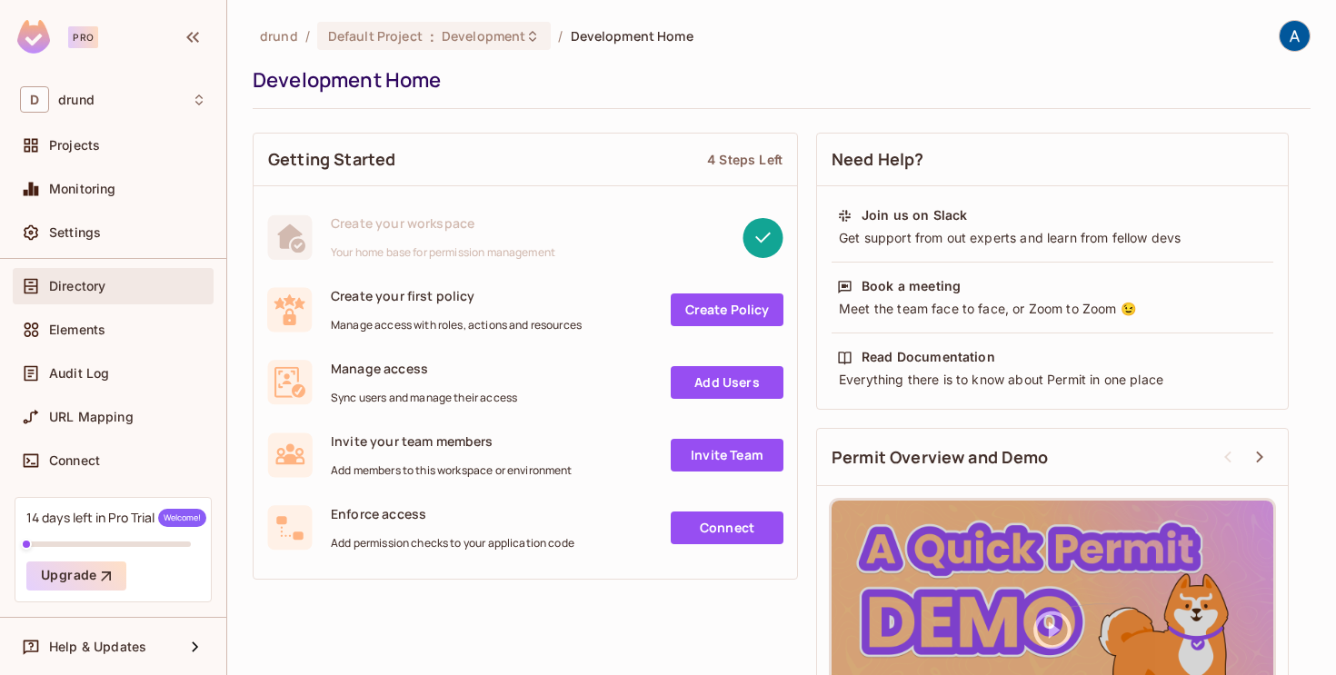
scroll to position [141, 0]
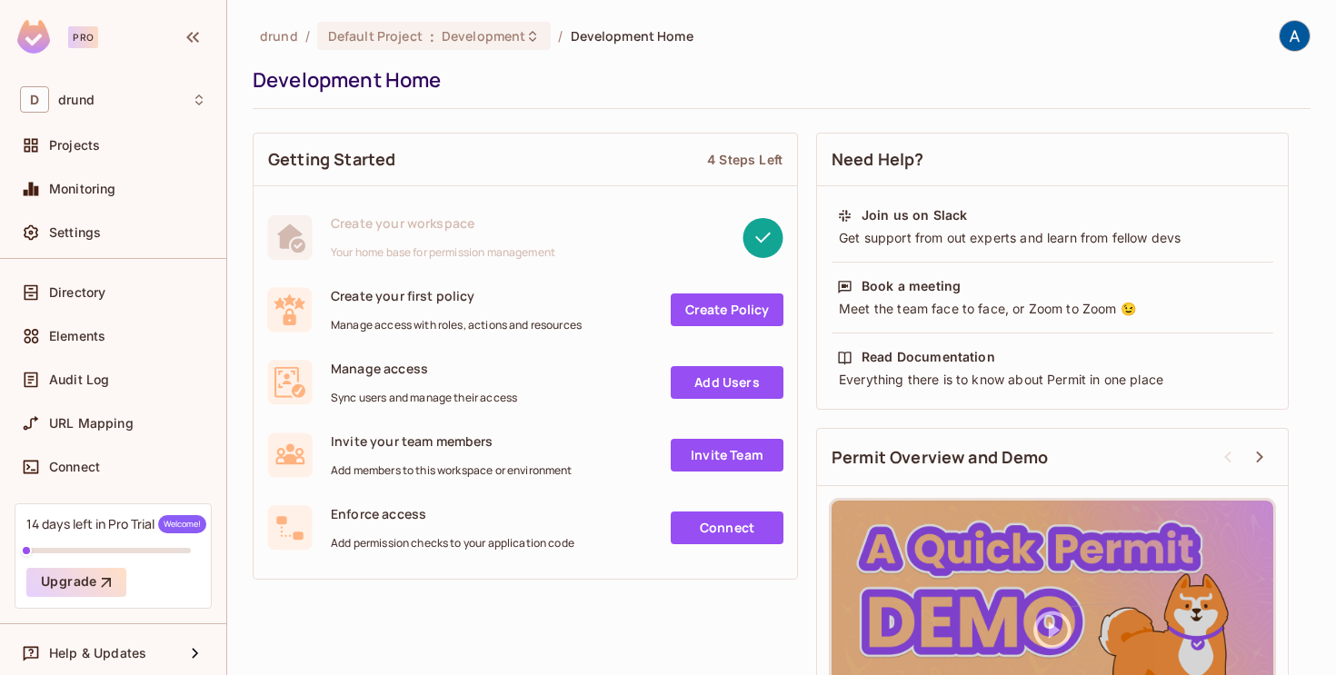
click at [126, 519] on div "14 days left in Pro Trial Welcome!" at bounding box center [116, 524] width 180 height 18
click at [37, 40] on img at bounding box center [33, 37] width 33 height 34
click at [196, 29] on icon "button" at bounding box center [193, 37] width 22 height 22
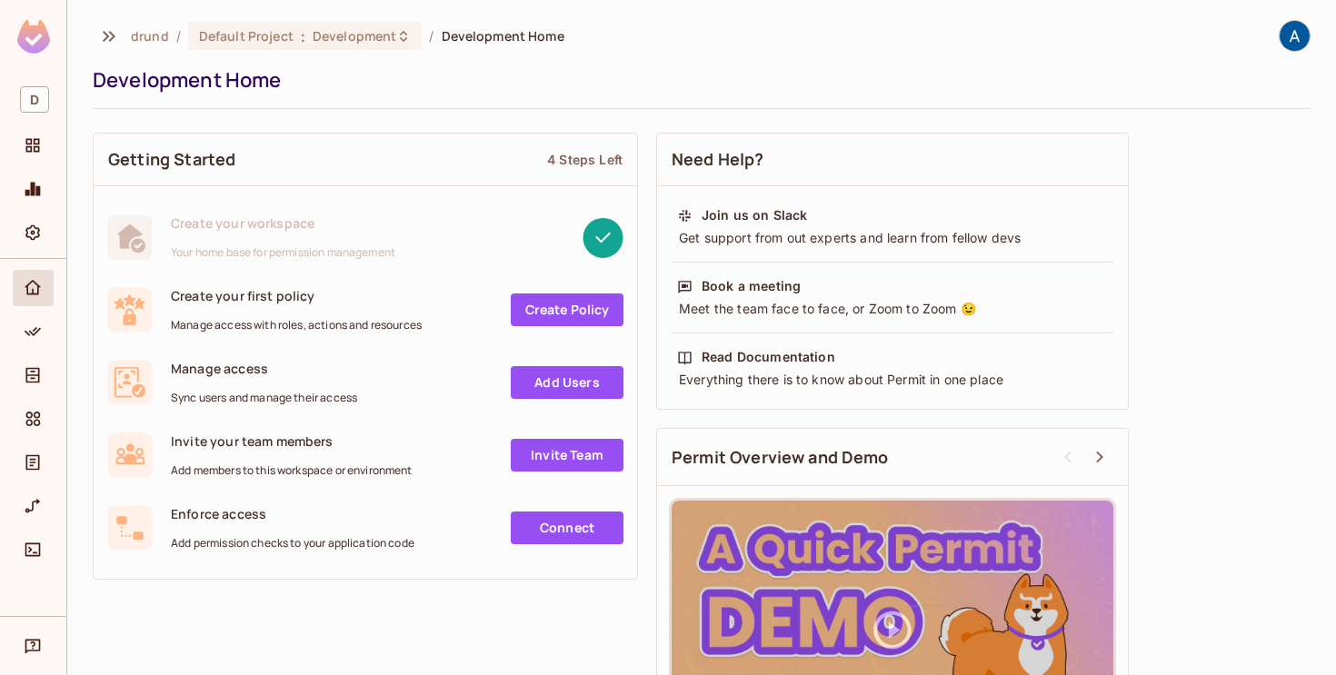
scroll to position [0, 0]
click at [1287, 35] on img at bounding box center [1294, 36] width 30 height 30
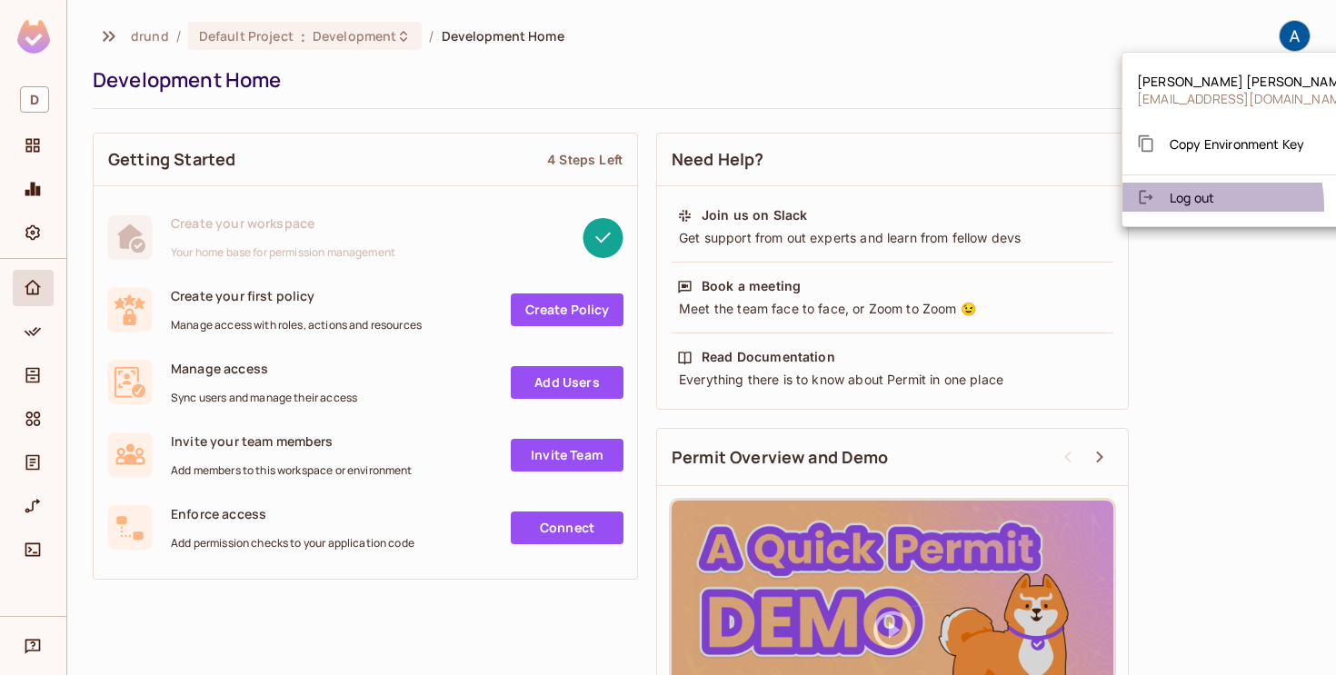
click at [1198, 206] on li "Log out" at bounding box center [1244, 197] width 245 height 29
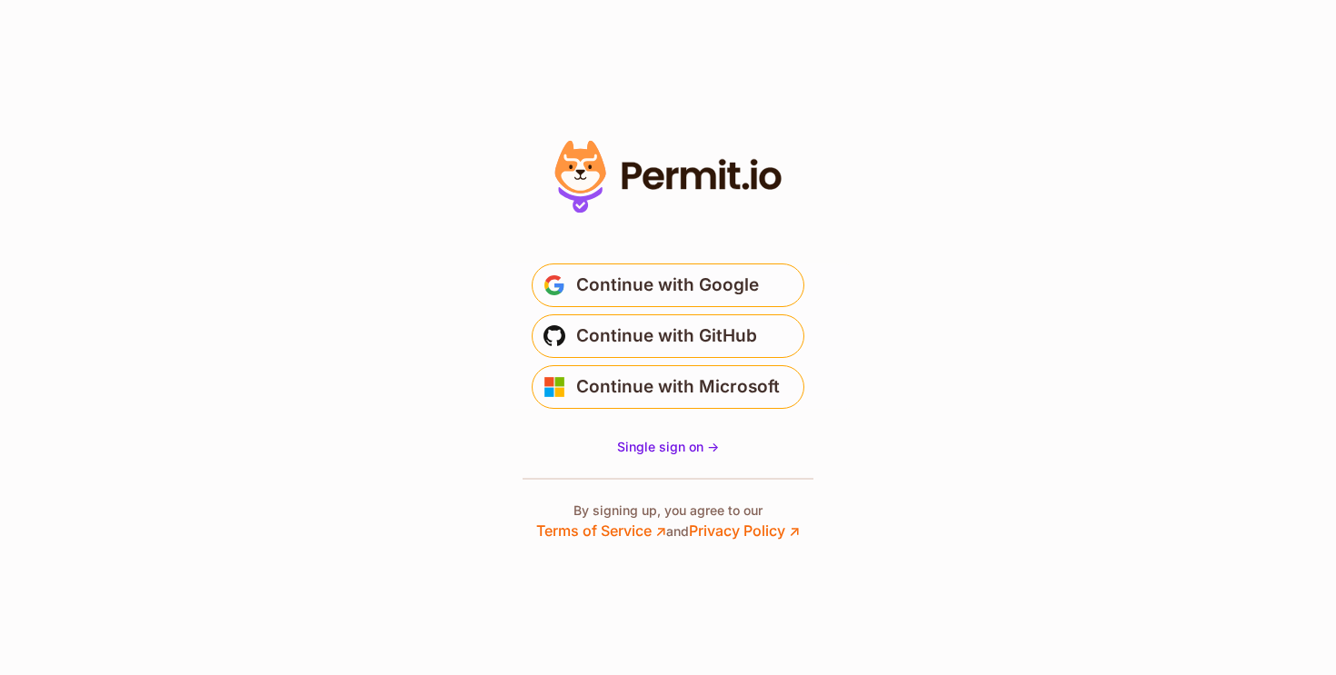
click at [663, 166] on icon at bounding box center [667, 177] width 251 height 86
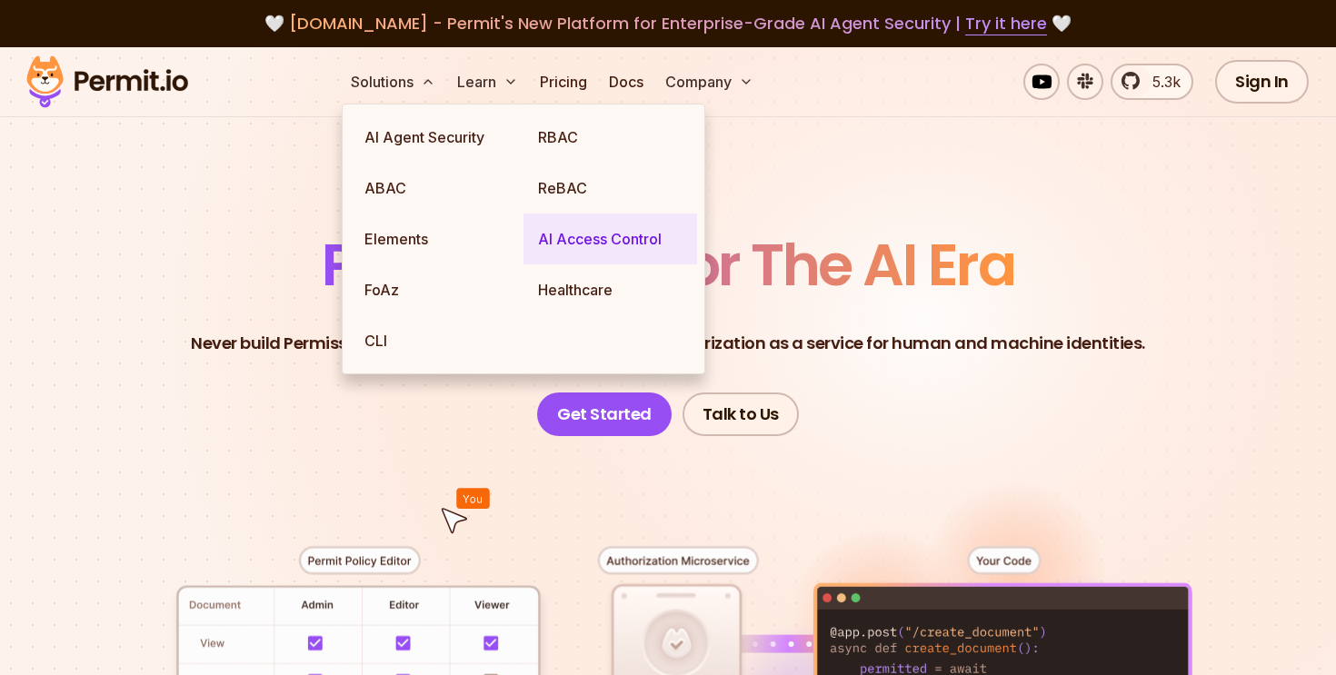
click at [591, 227] on link "AI Access Control" at bounding box center [610, 239] width 174 height 51
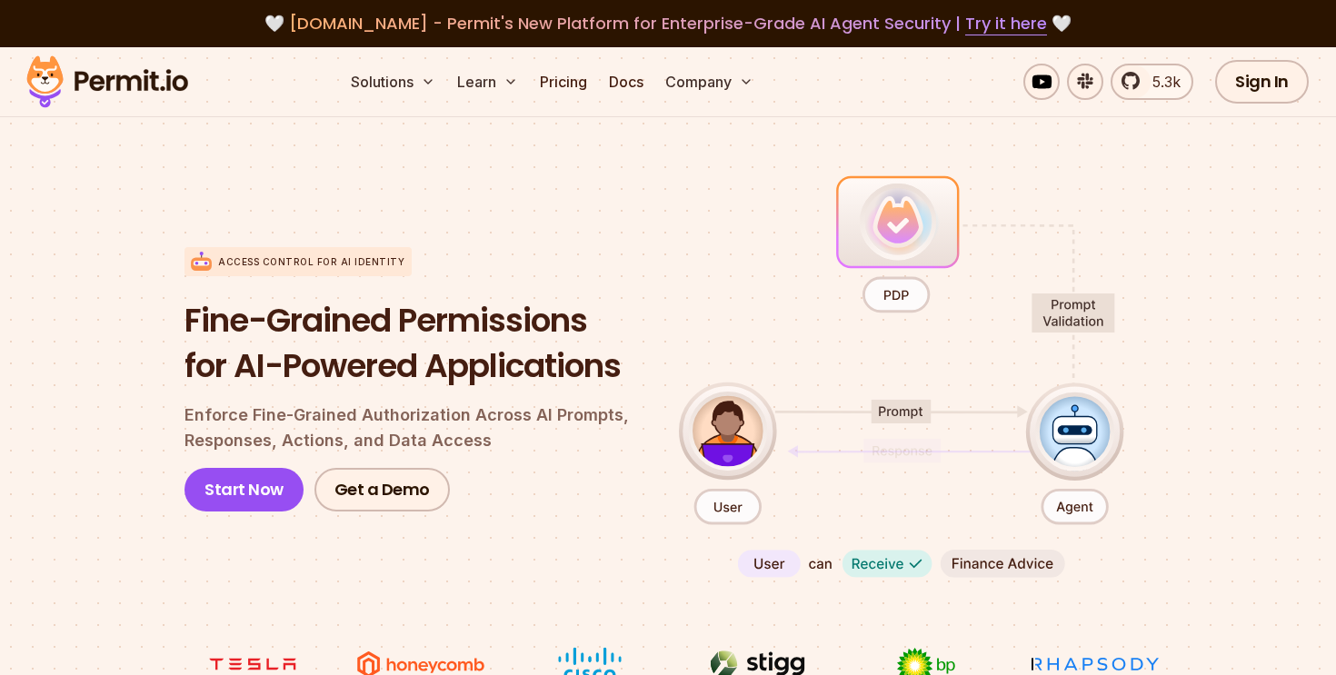
click at [241, 170] on section "Access control for AI Identity Fine-Grained Permissions for AI-Powered Applicat…" at bounding box center [668, 458] width 1336 height 720
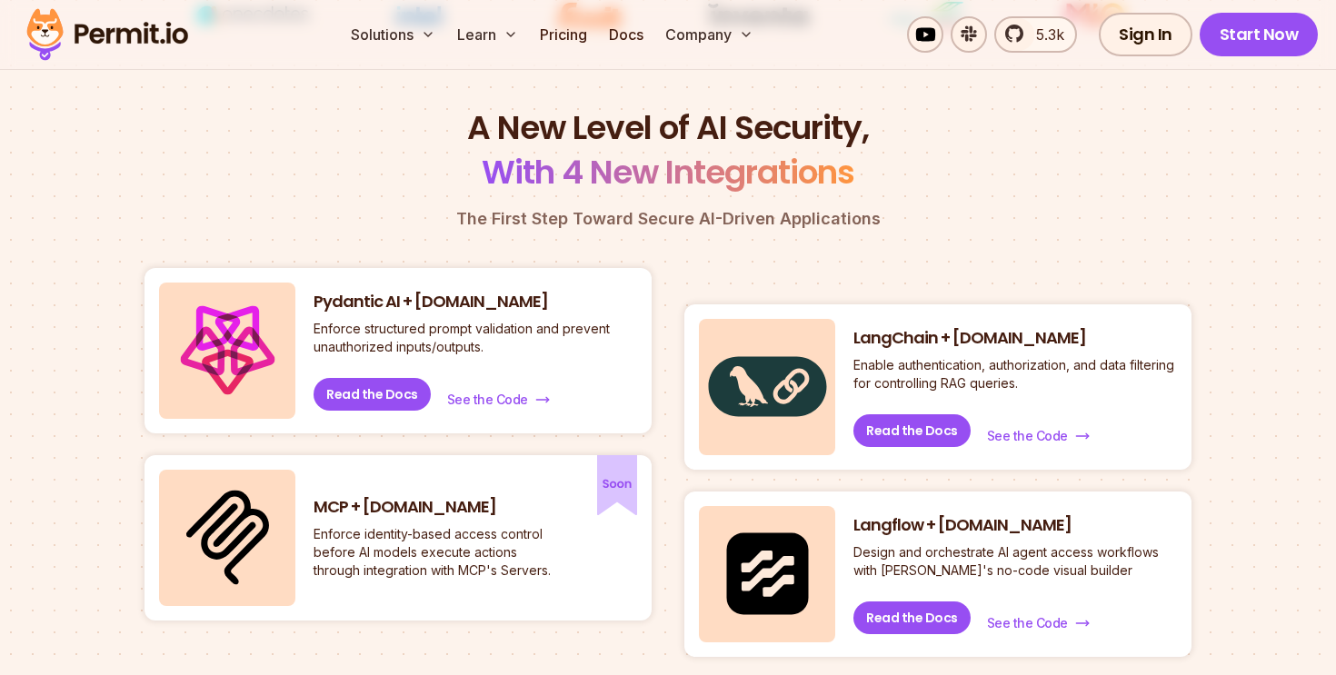
scroll to position [738, 0]
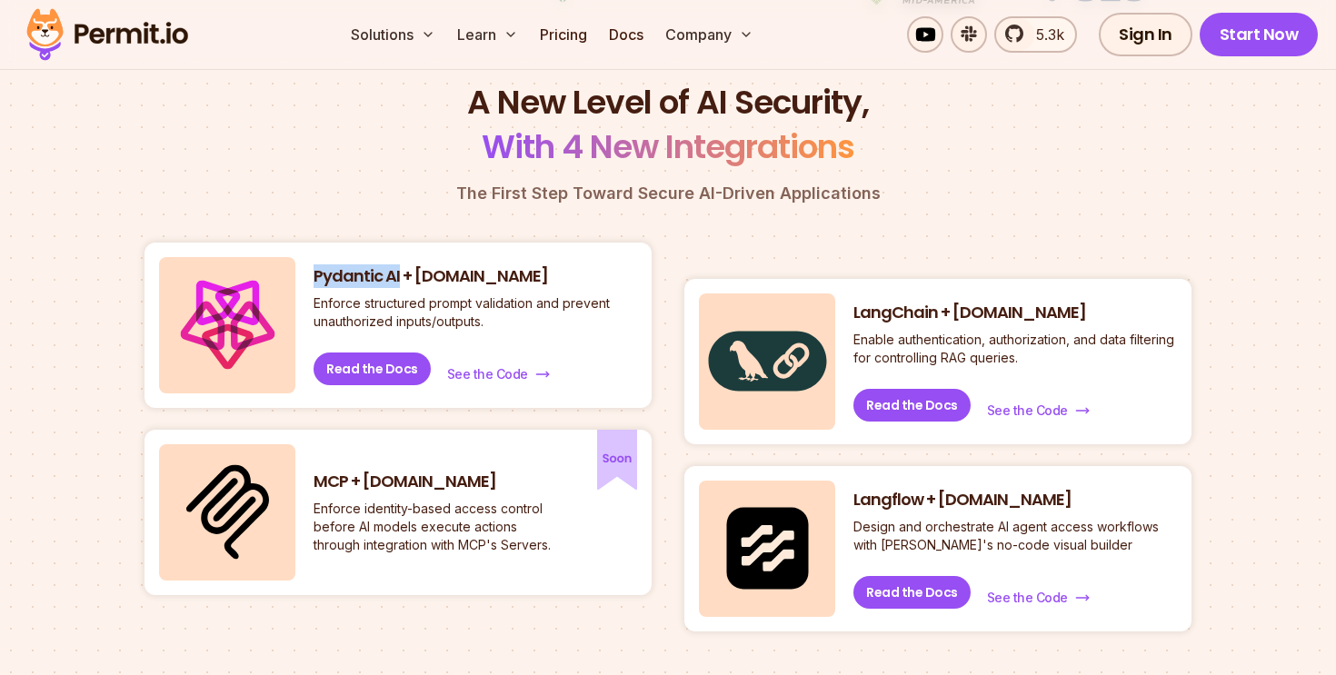
drag, startPoint x: 313, startPoint y: 274, endPoint x: 398, endPoint y: 273, distance: 84.5
click at [398, 273] on h3 "Pydantic AI + Permit.io" at bounding box center [474, 276] width 323 height 23
copy h3 "Pydantic AI"
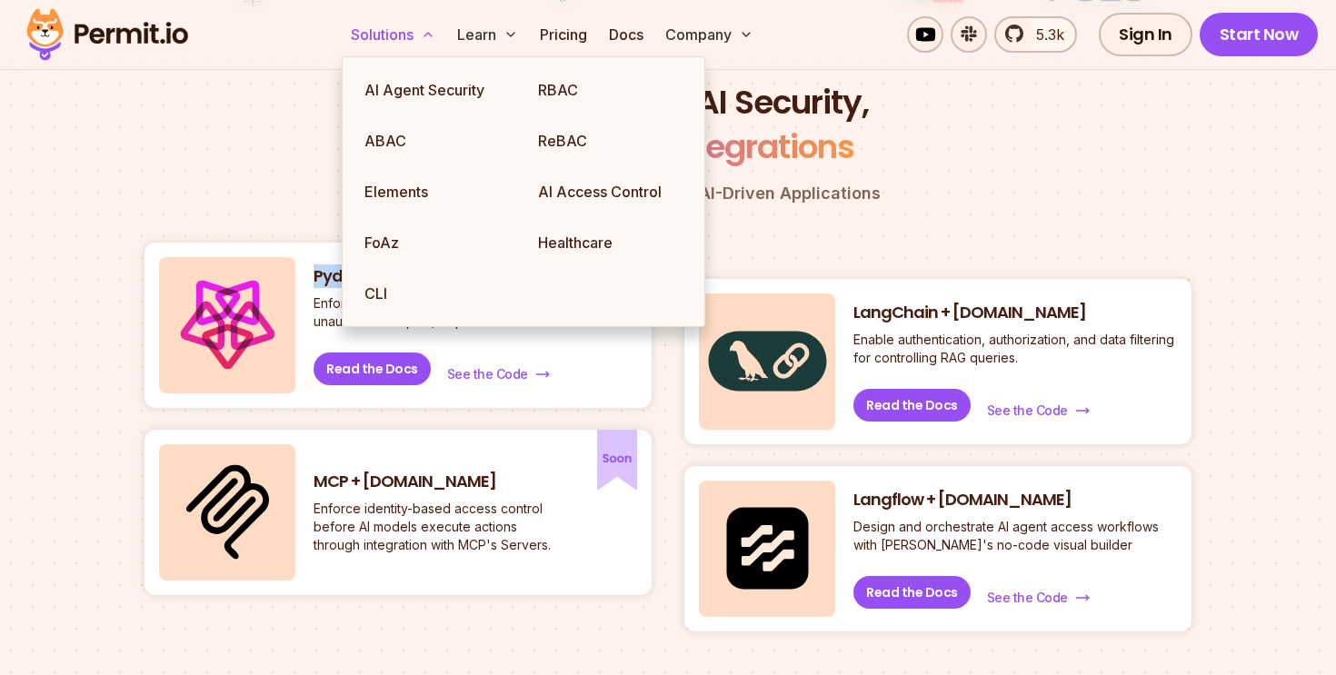
click at [378, 31] on button "Solutions" at bounding box center [392, 34] width 99 height 36
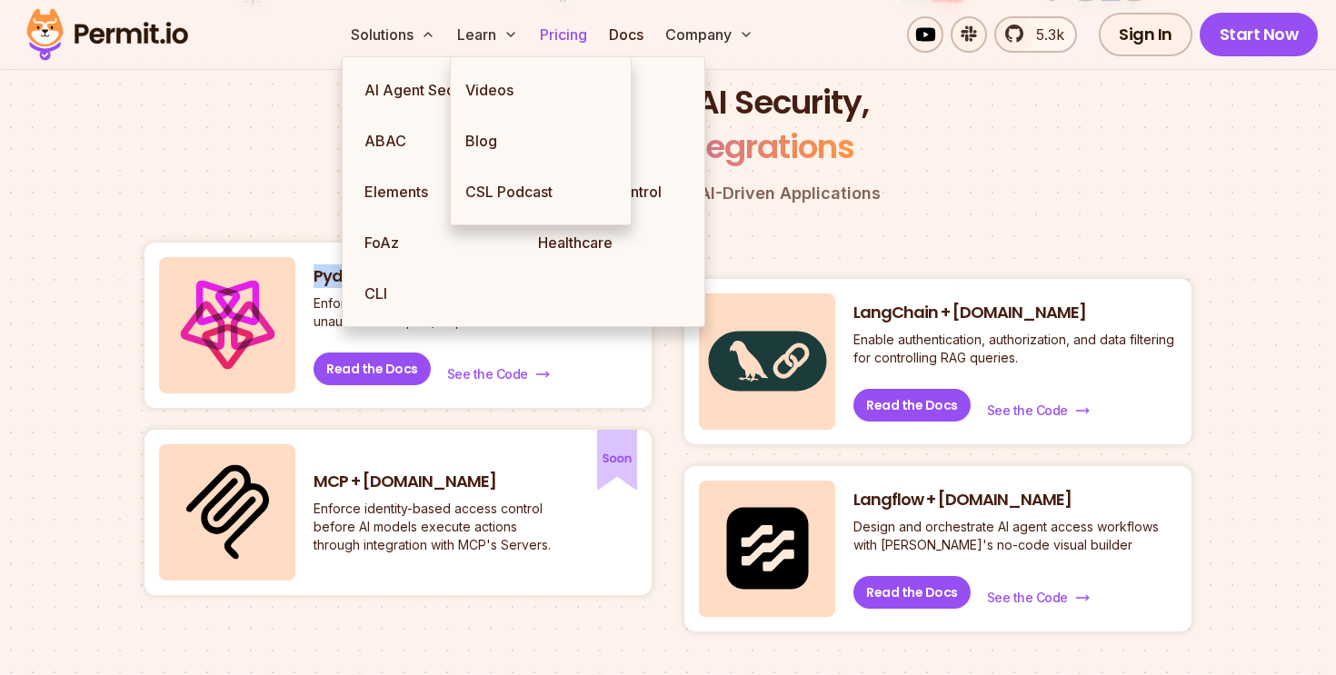
click at [551, 34] on link "Pricing" at bounding box center [563, 34] width 62 height 36
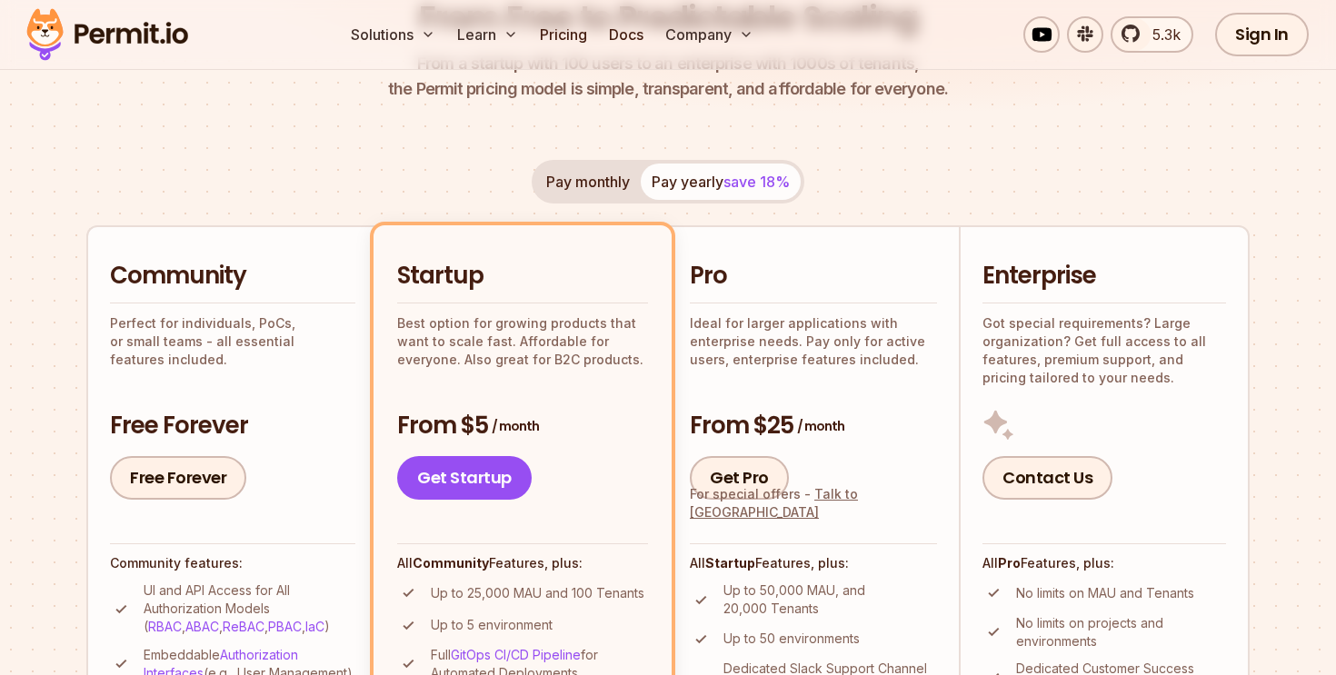
scroll to position [257, 0]
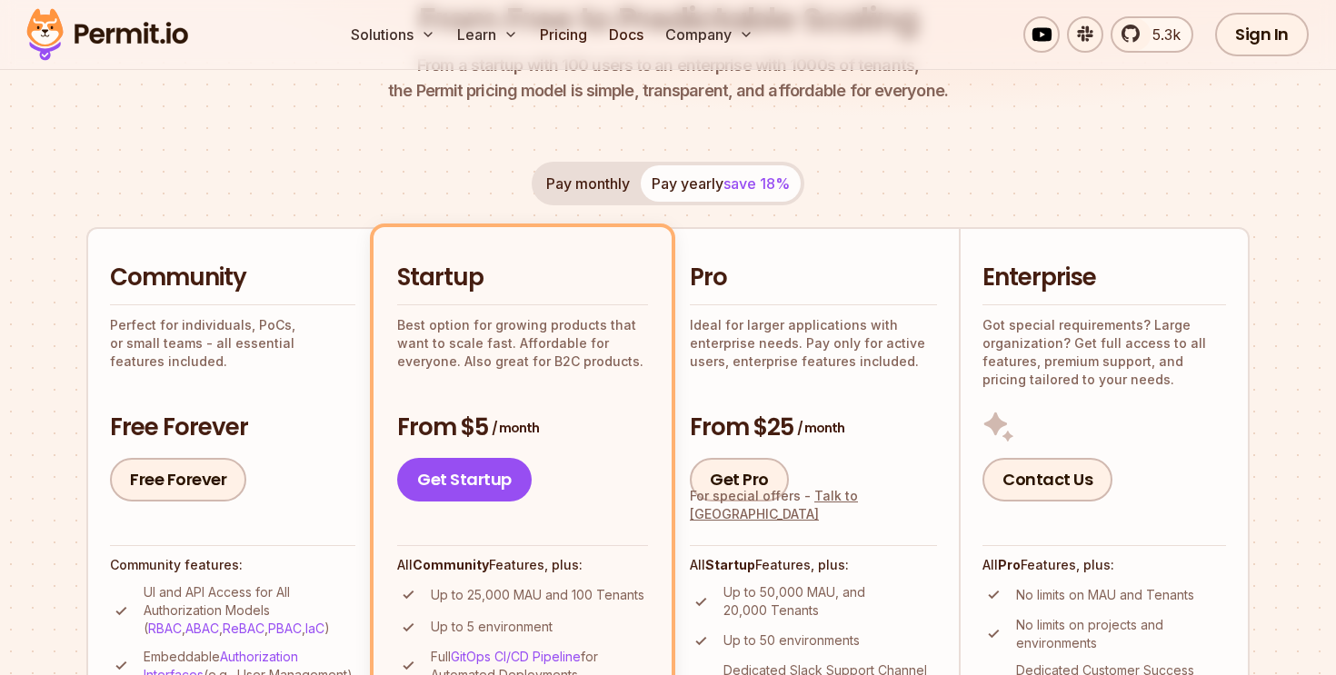
click at [579, 180] on button "Pay monthly" at bounding box center [587, 183] width 105 height 36
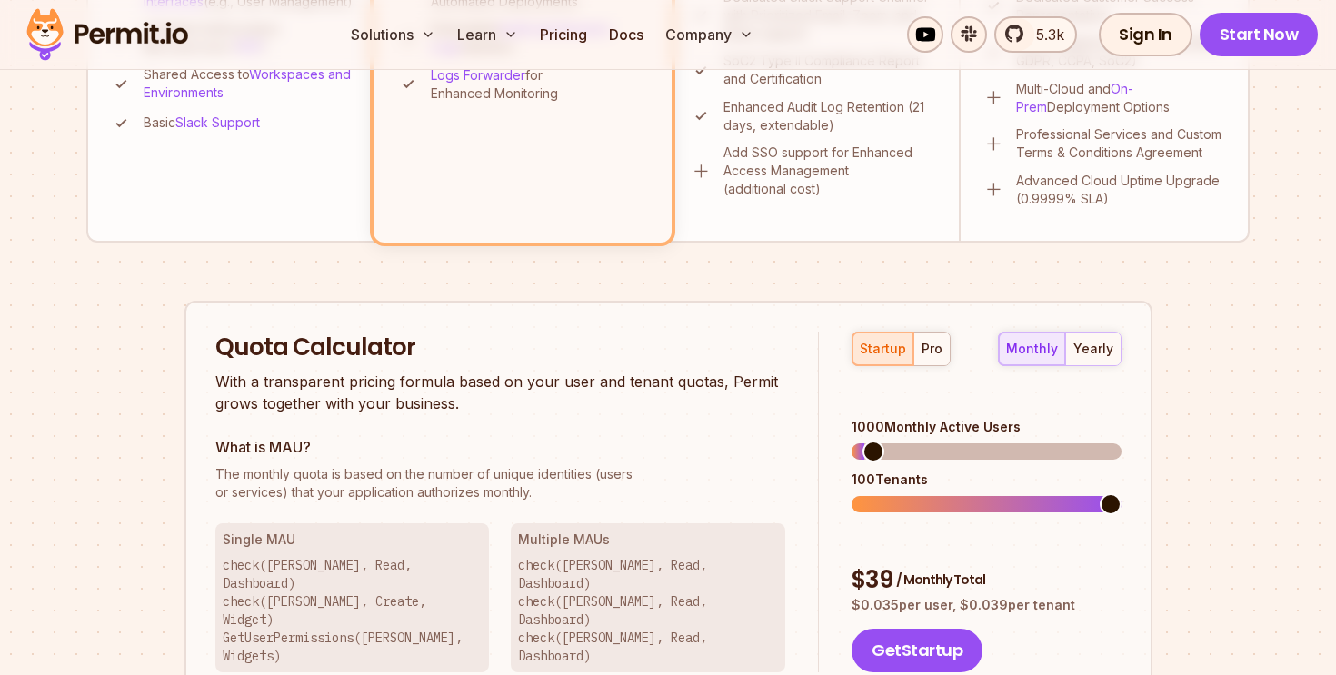
scroll to position [925, 0]
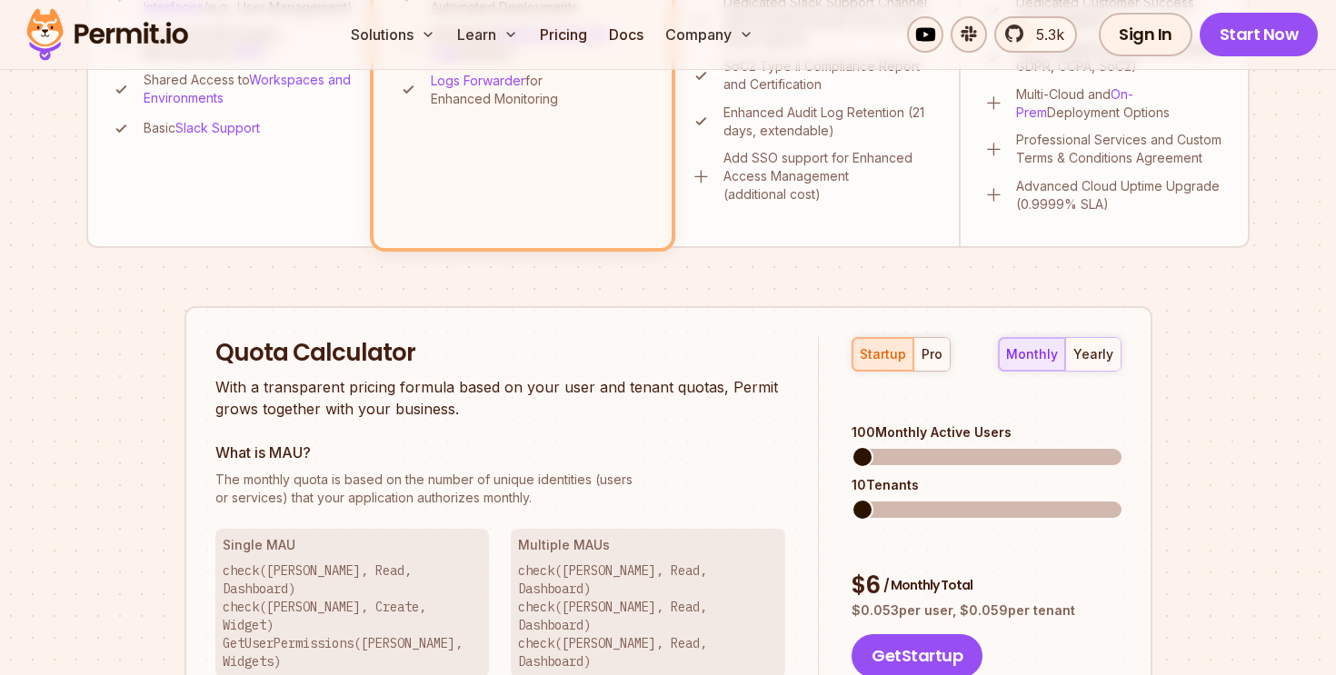
click at [851, 446] on span at bounding box center [862, 457] width 22 height 22
click at [851, 499] on span at bounding box center [862, 510] width 22 height 22
click at [851, 446] on span at bounding box center [862, 457] width 22 height 22
click at [938, 356] on div "pro" at bounding box center [931, 354] width 21 height 18
click at [897, 358] on div "startup" at bounding box center [883, 354] width 46 height 18
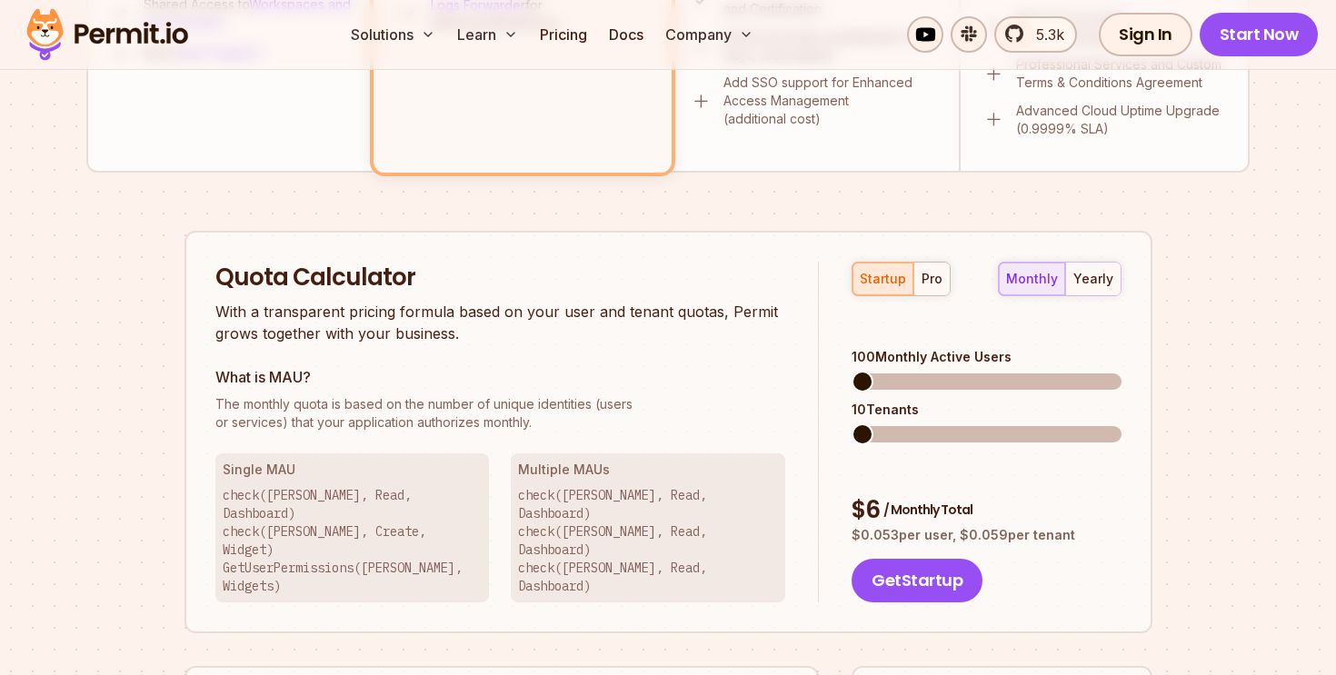
scroll to position [1003, 0]
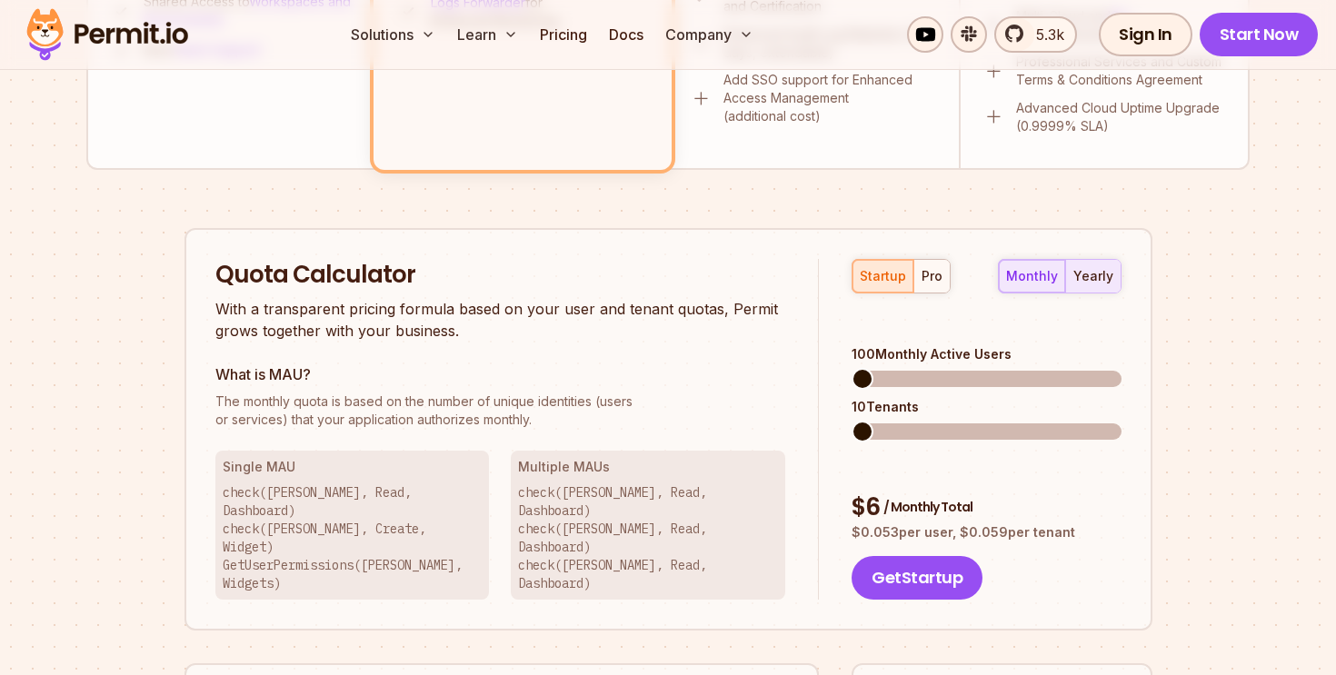
click at [1096, 280] on div "yearly" at bounding box center [1093, 276] width 40 height 18
click at [1040, 279] on div "monthly" at bounding box center [1032, 276] width 52 height 18
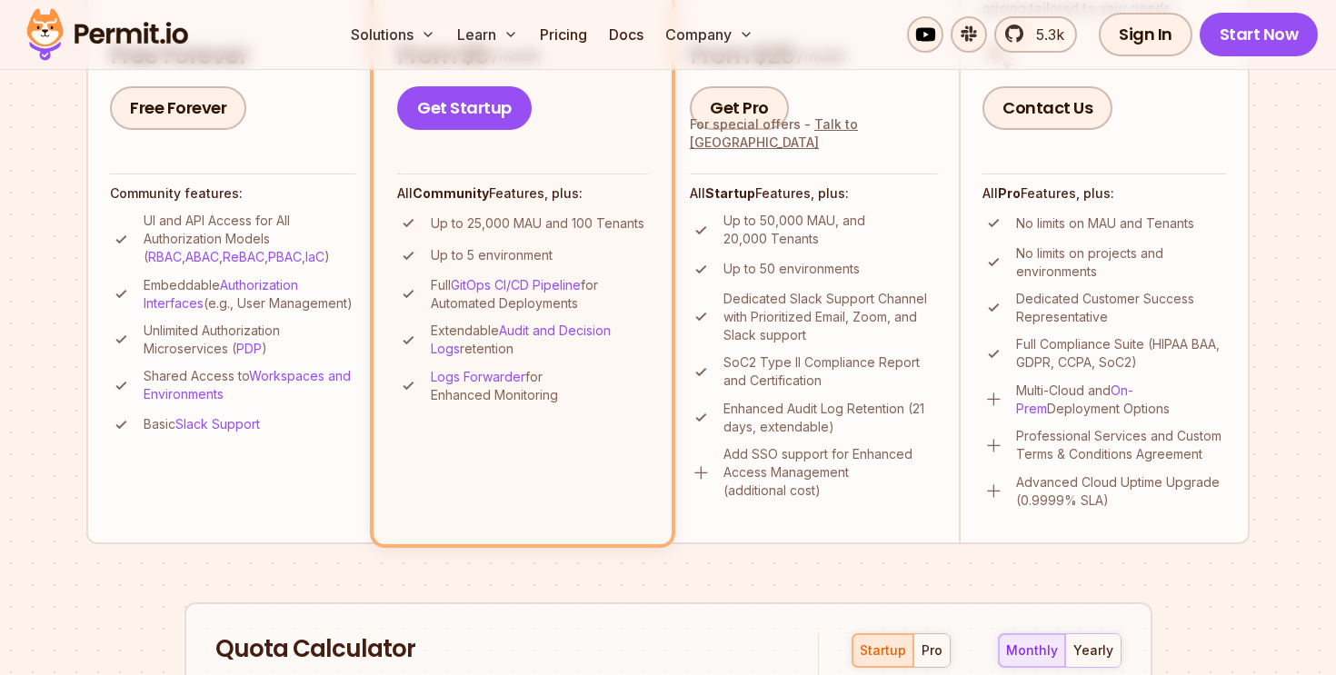
scroll to position [628, 0]
click at [188, 173] on li "Community Perfect for individuals, PoCs, or small teams - all essential feature…" at bounding box center [231, 200] width 291 height 688
click at [178, 103] on link "Free Forever" at bounding box center [178, 109] width 136 height 44
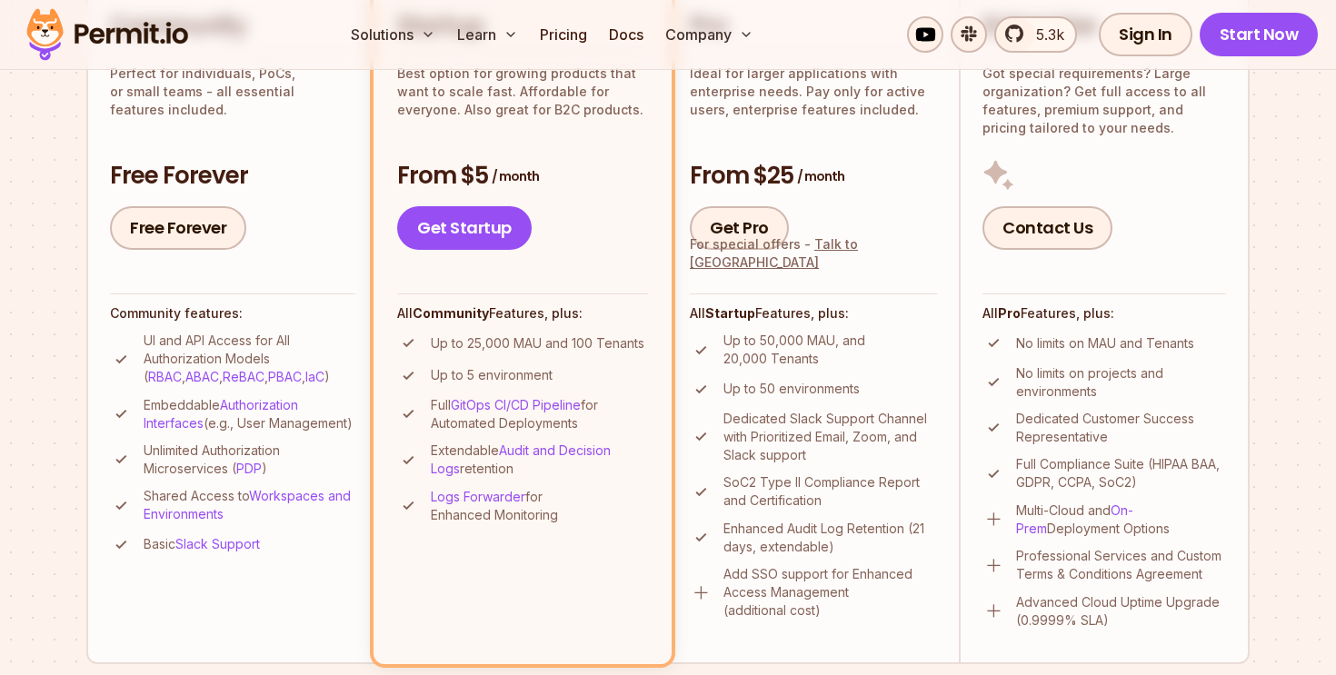
scroll to position [490, 0]
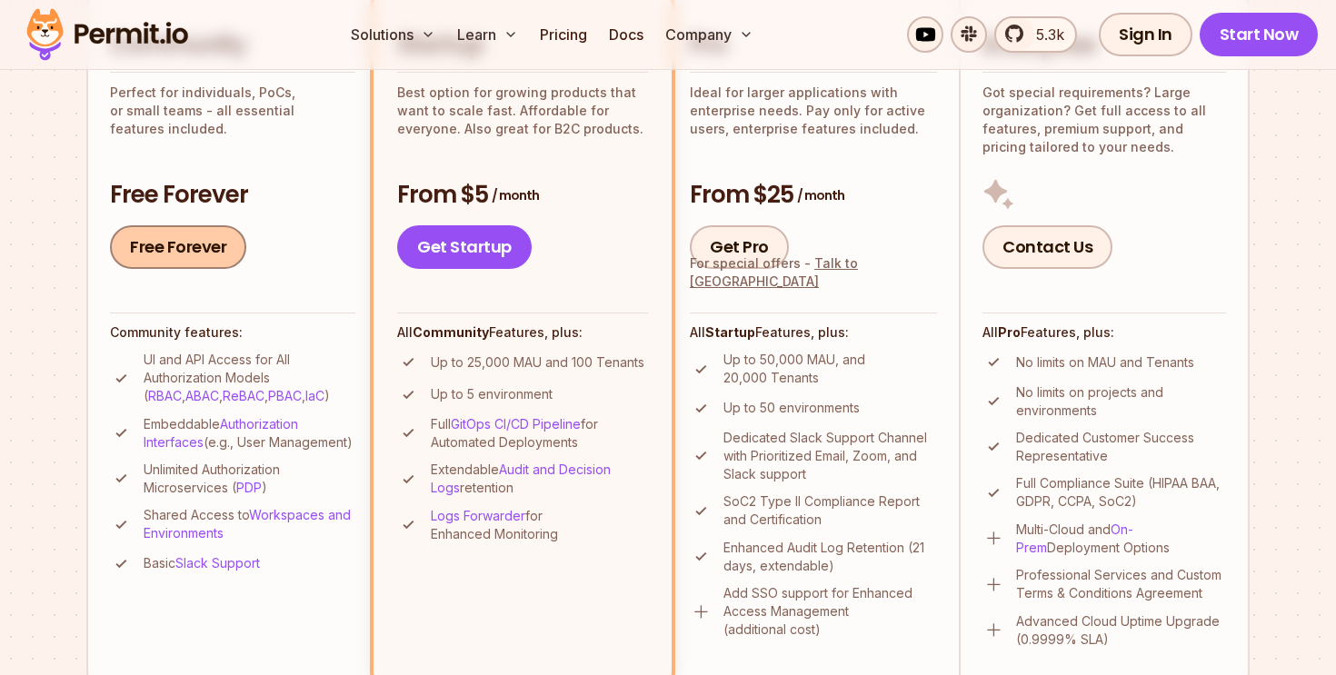
click at [168, 246] on link "Free Forever" at bounding box center [178, 247] width 136 height 44
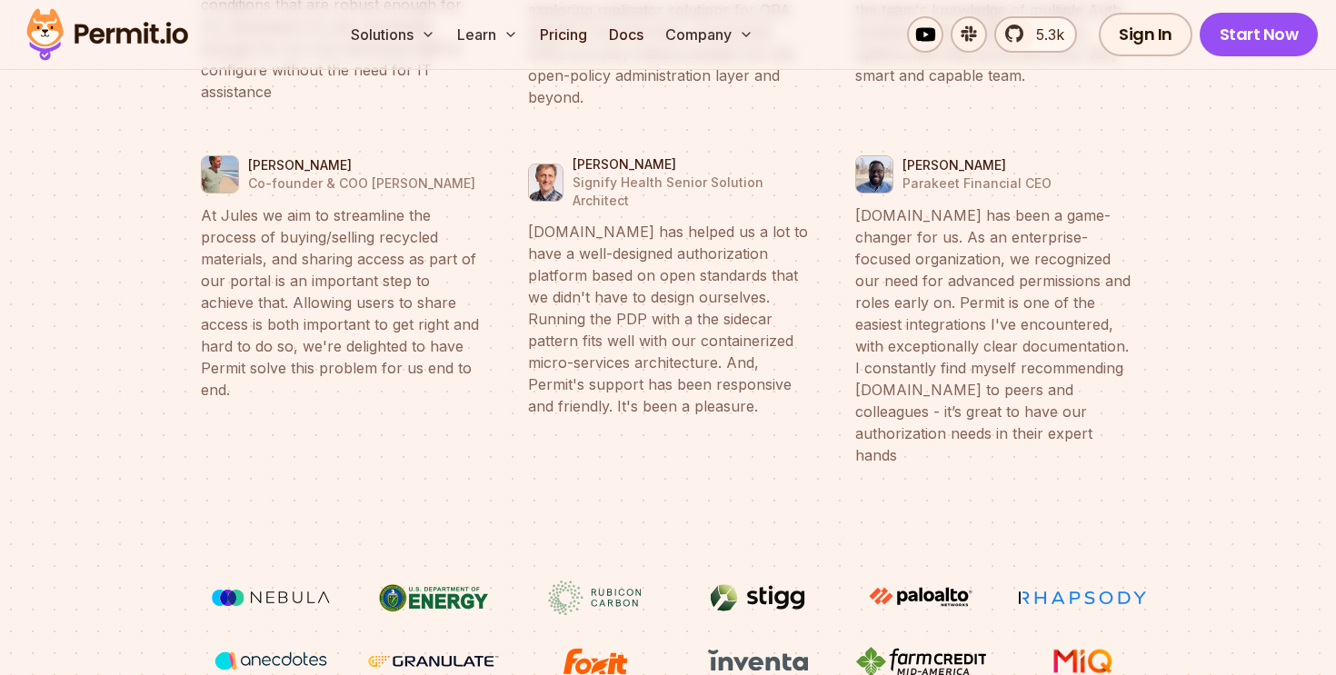
scroll to position [7406, 0]
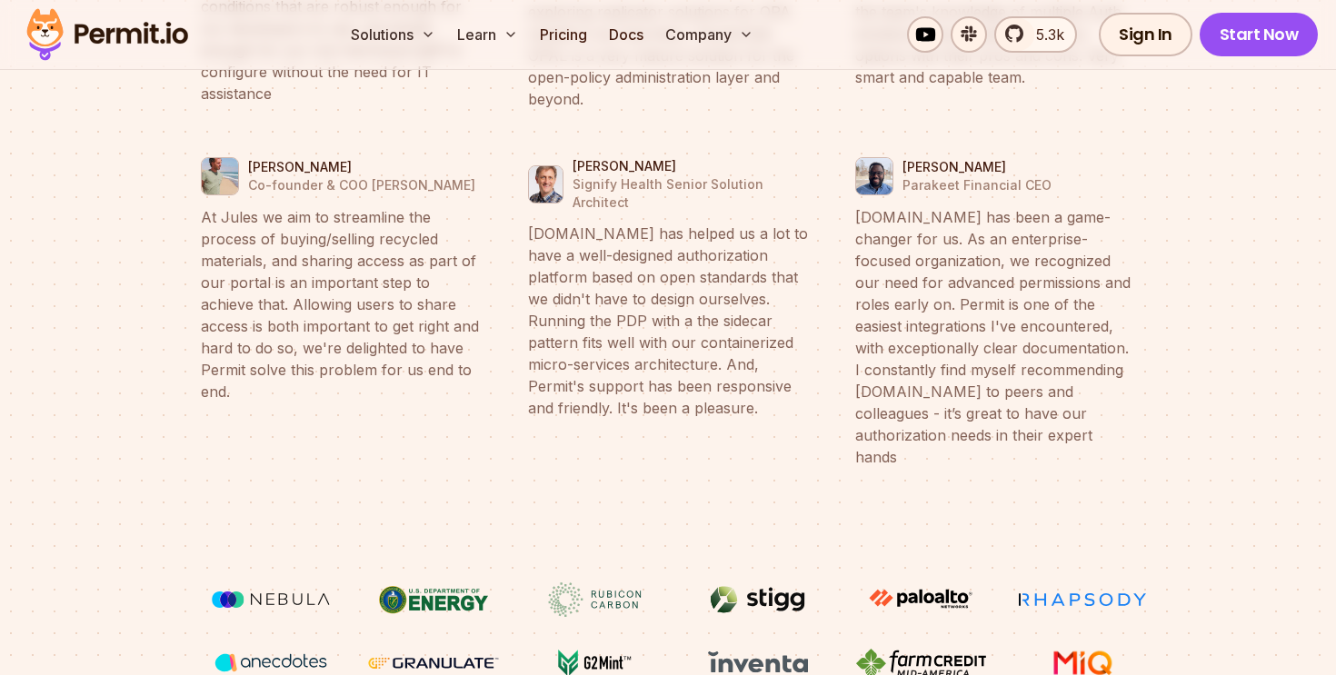
click at [529, 423] on div "Tal Saiag Granulate Founder & CTO At Granulate we optimize our customers’ most …" at bounding box center [667, 268] width 1047 height 1490
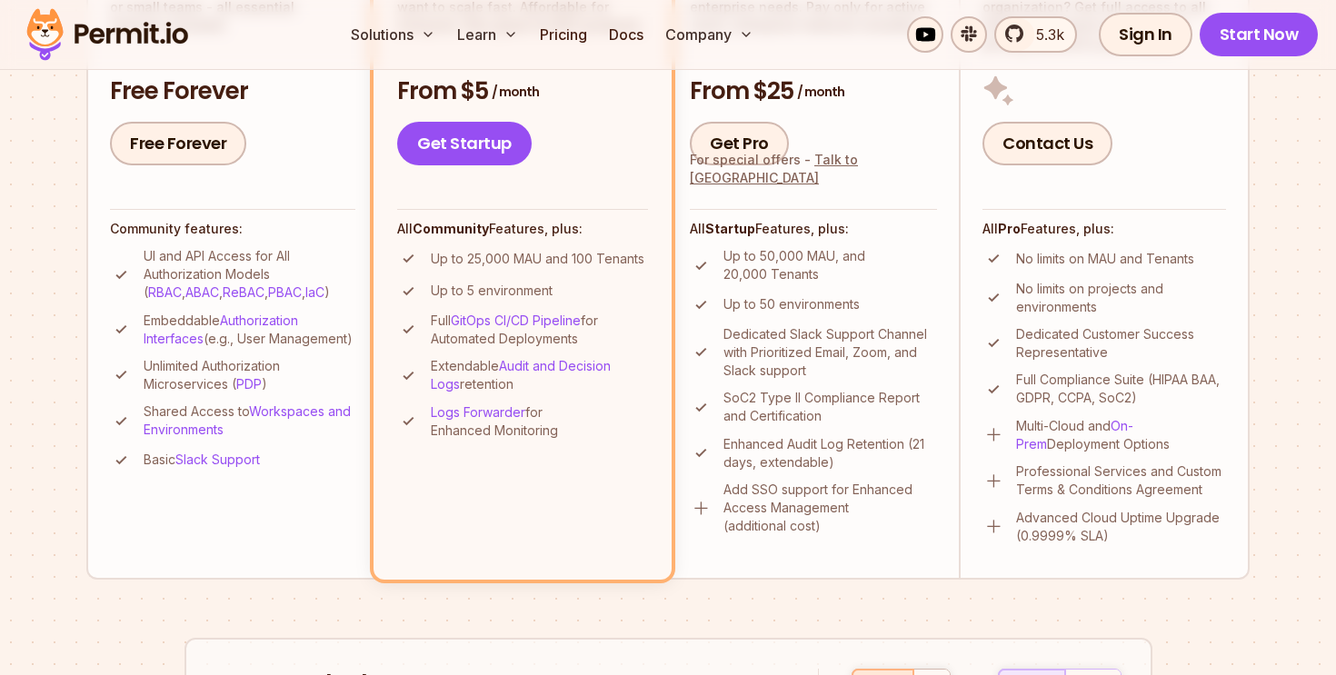
scroll to position [595, 0]
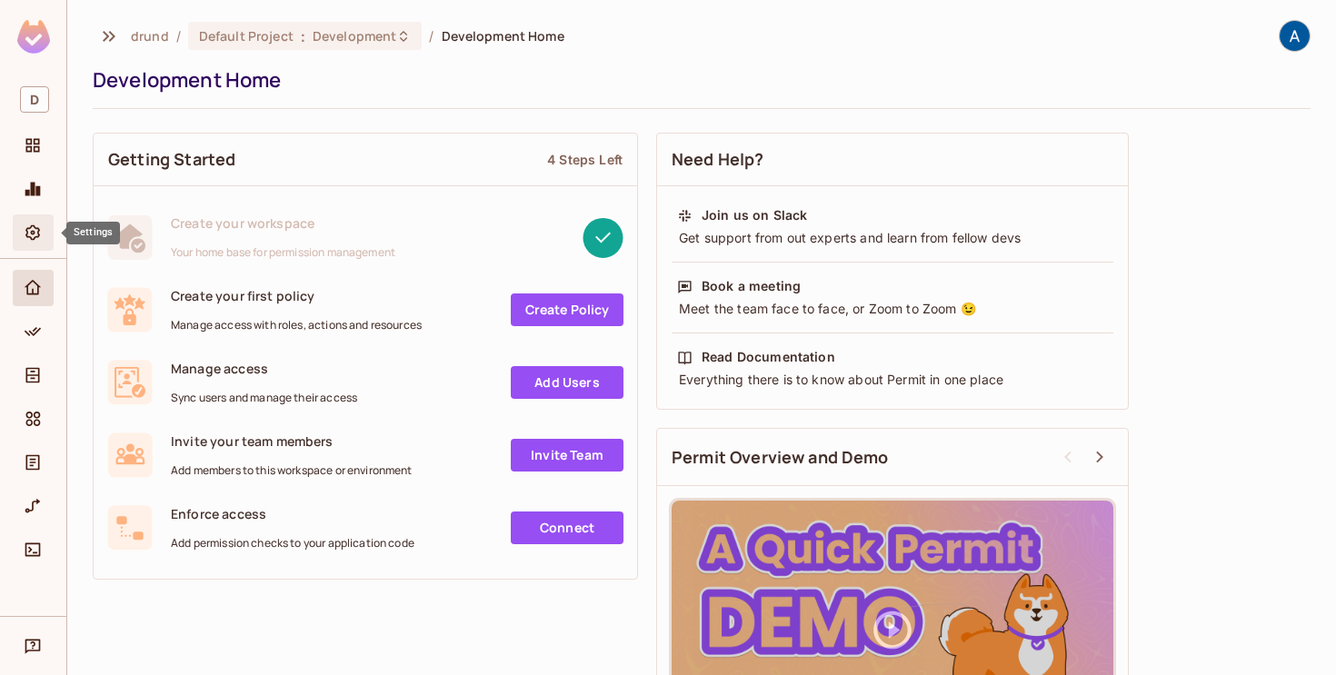
click at [39, 229] on icon "Settings" at bounding box center [33, 233] width 18 height 18
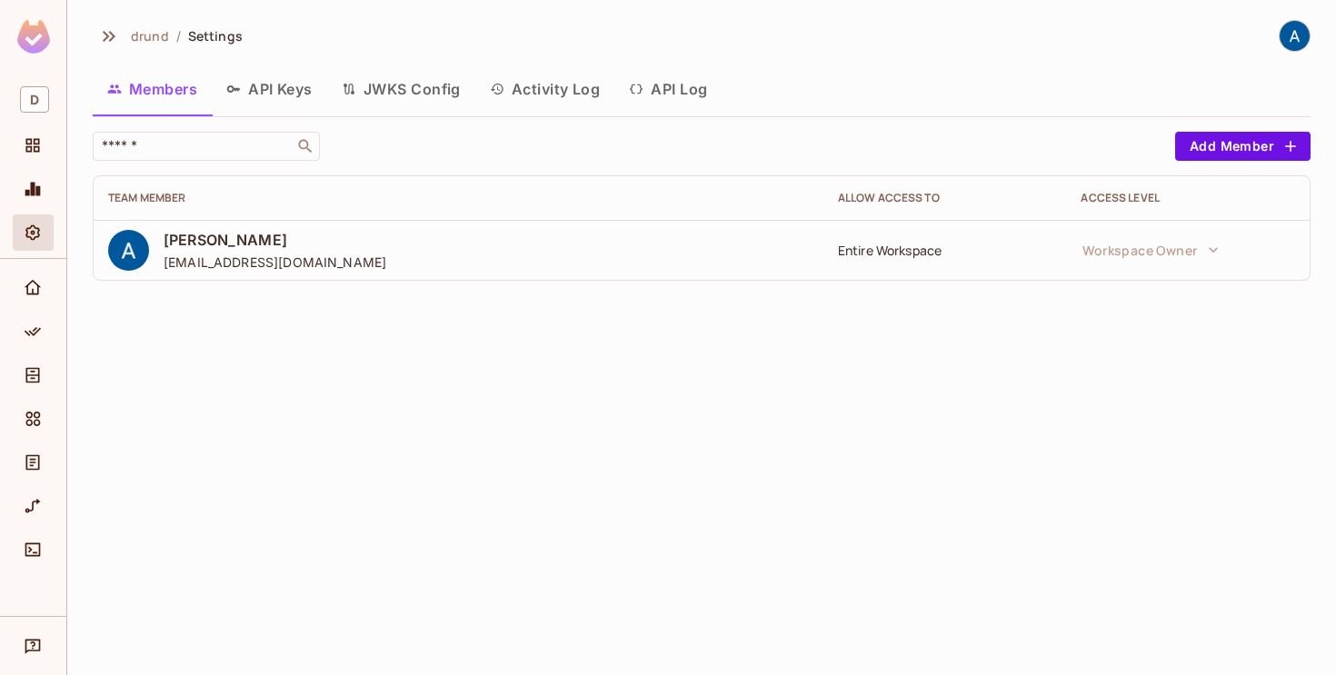
click at [31, 168] on div at bounding box center [33, 149] width 41 height 44
click at [32, 102] on span "D" at bounding box center [34, 99] width 29 height 26
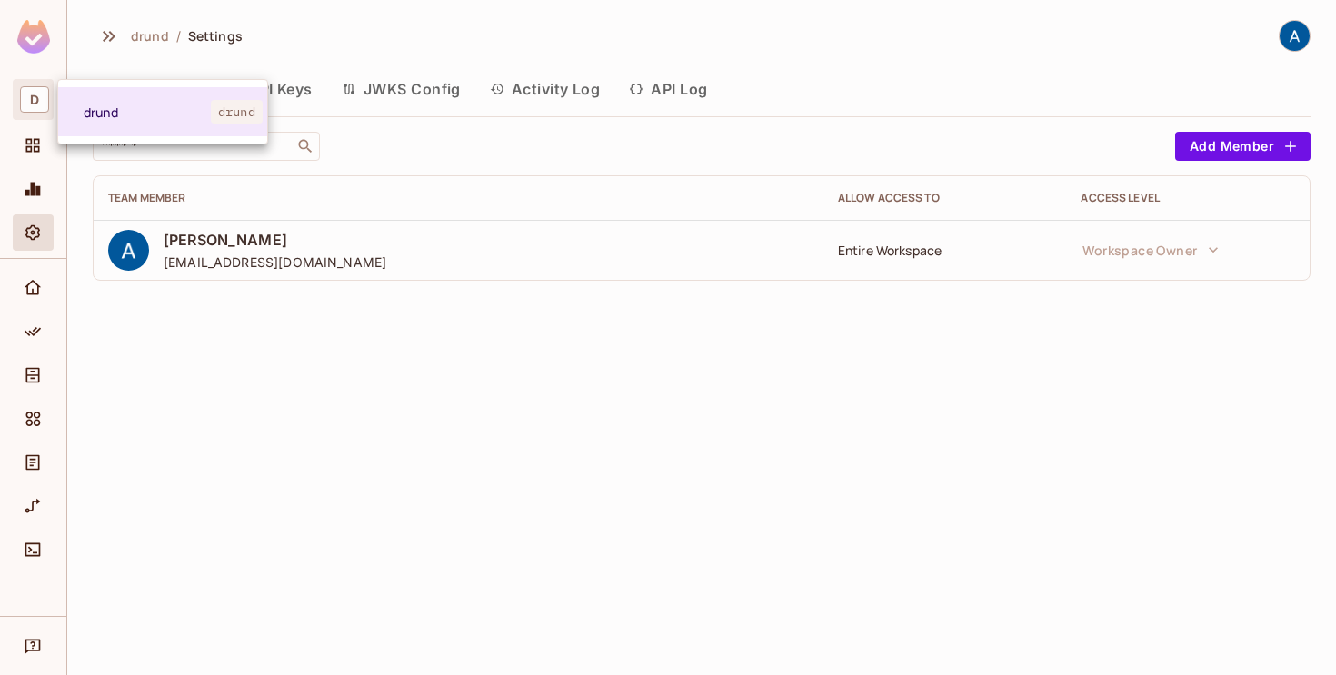
click at [28, 45] on div at bounding box center [668, 337] width 1336 height 675
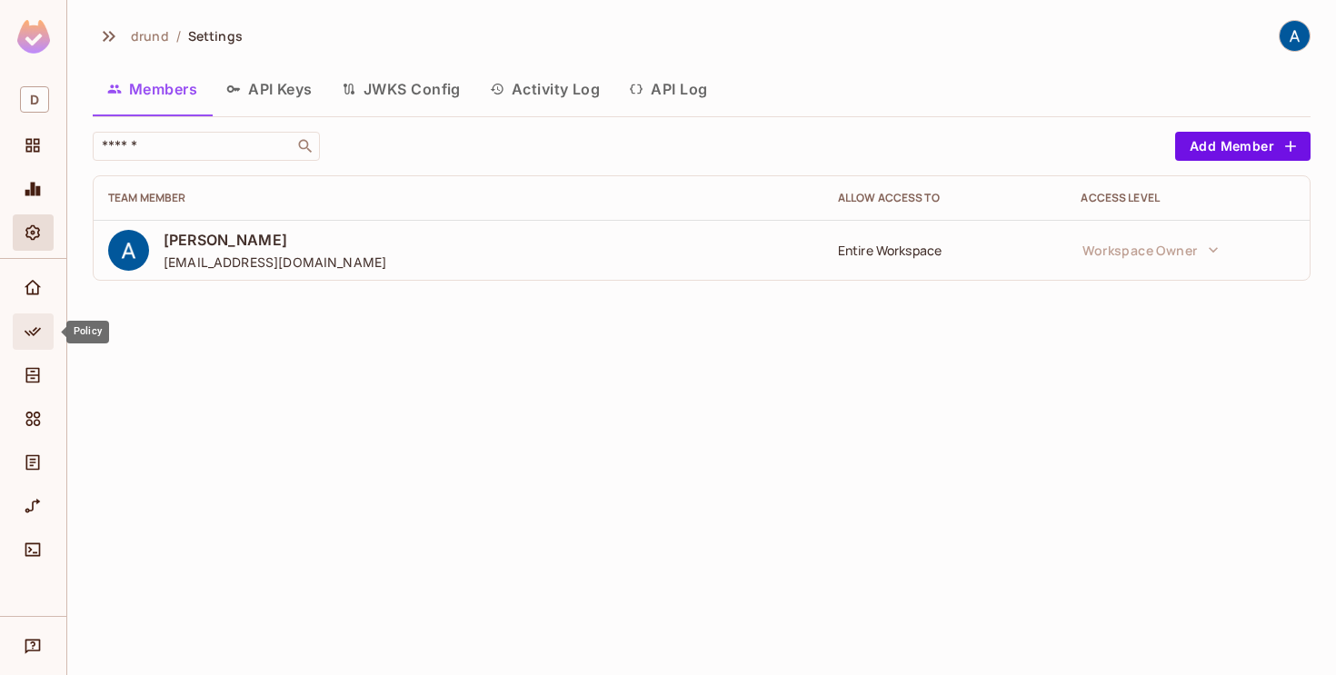
click at [34, 332] on icon "Policy" at bounding box center [33, 332] width 18 height 18
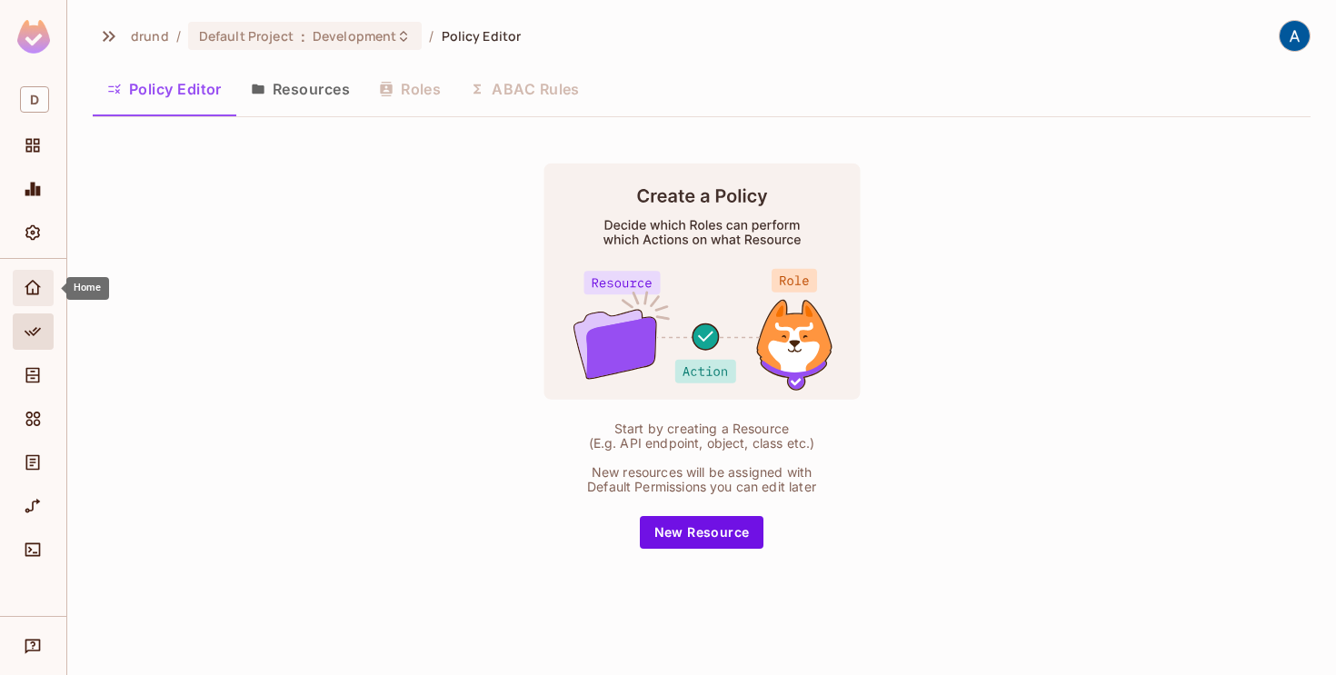
click at [33, 288] on icon "Home" at bounding box center [33, 288] width 18 height 18
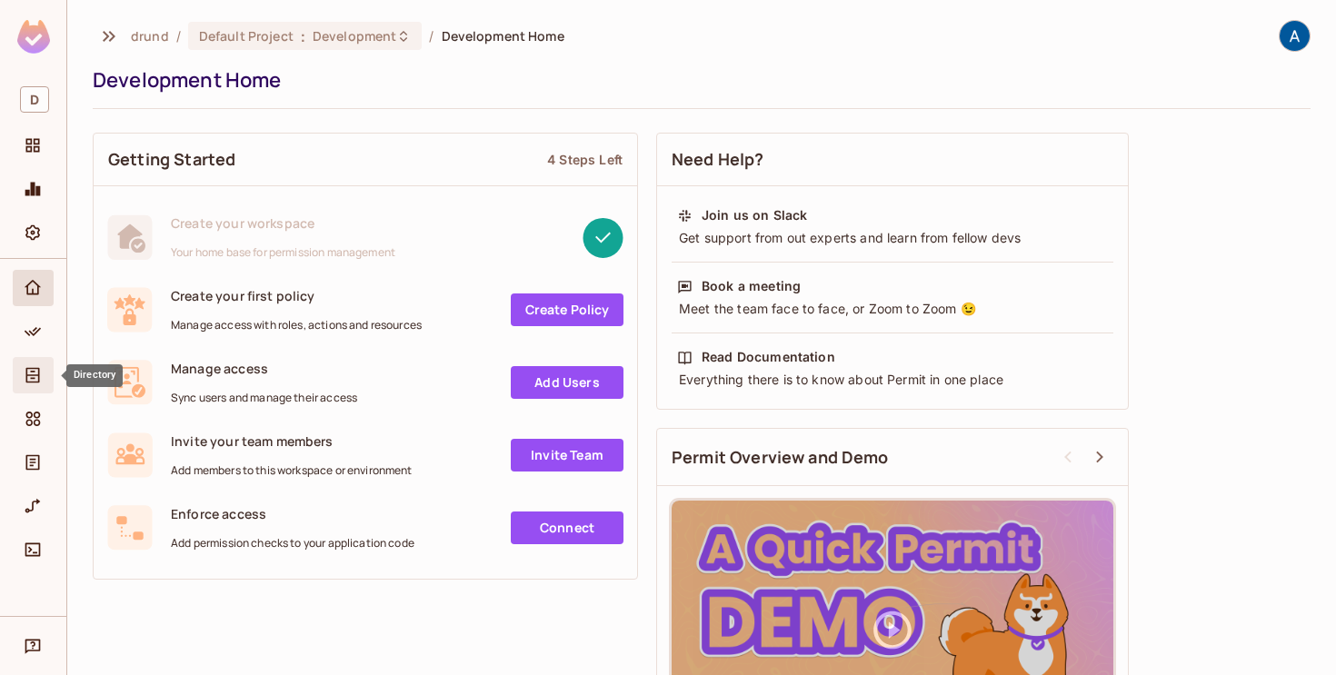
click at [24, 379] on icon "Directory" at bounding box center [33, 375] width 18 height 18
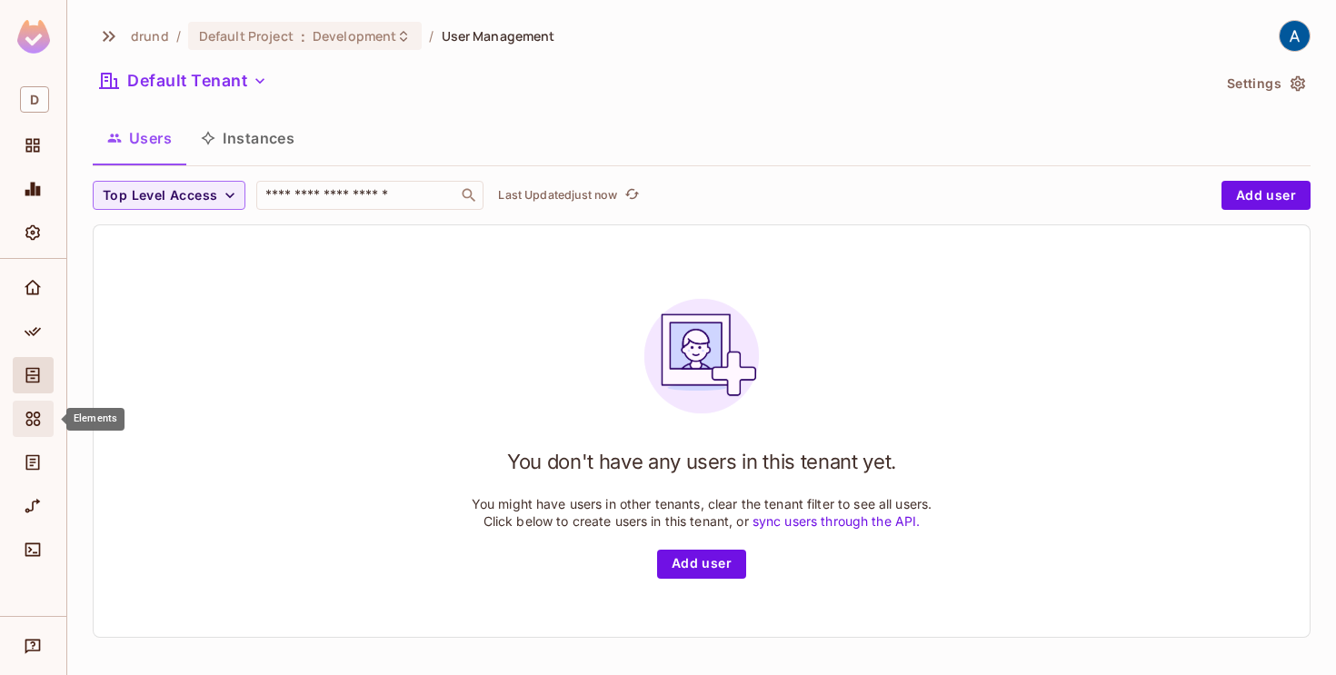
click at [25, 426] on icon "Elements" at bounding box center [33, 419] width 18 height 18
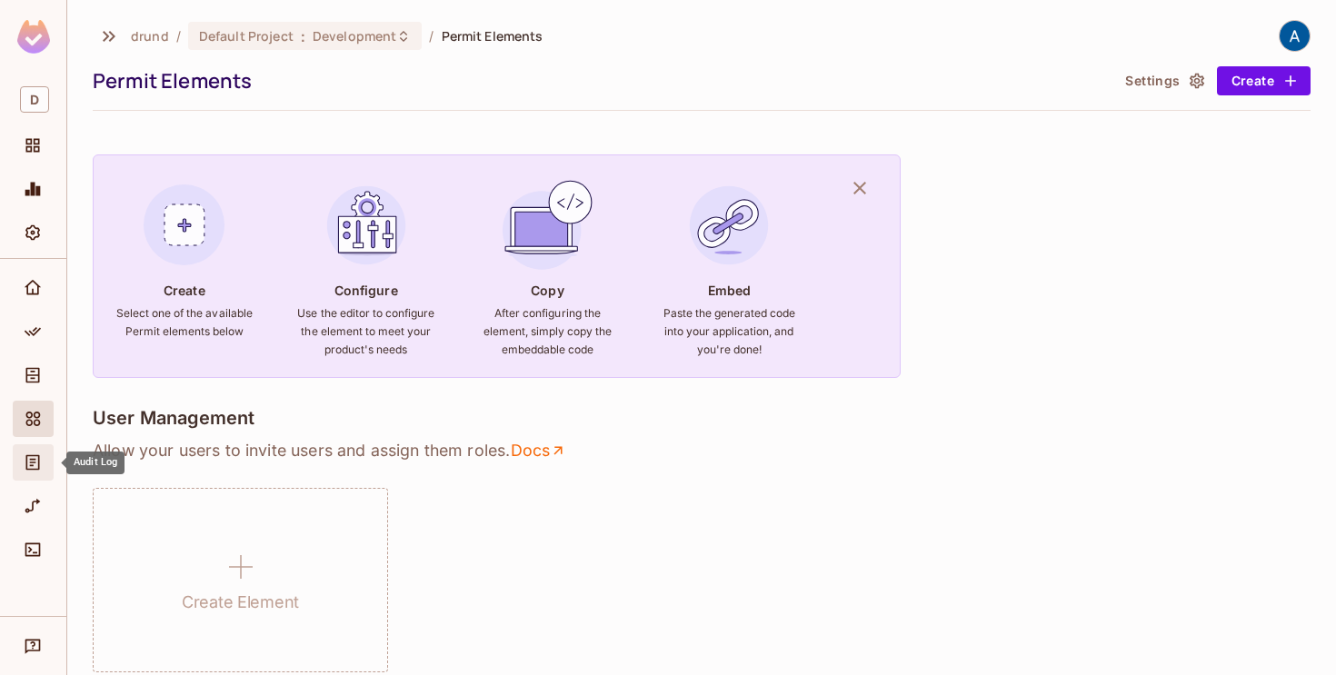
click at [25, 463] on icon "Audit Log" at bounding box center [33, 462] width 18 height 18
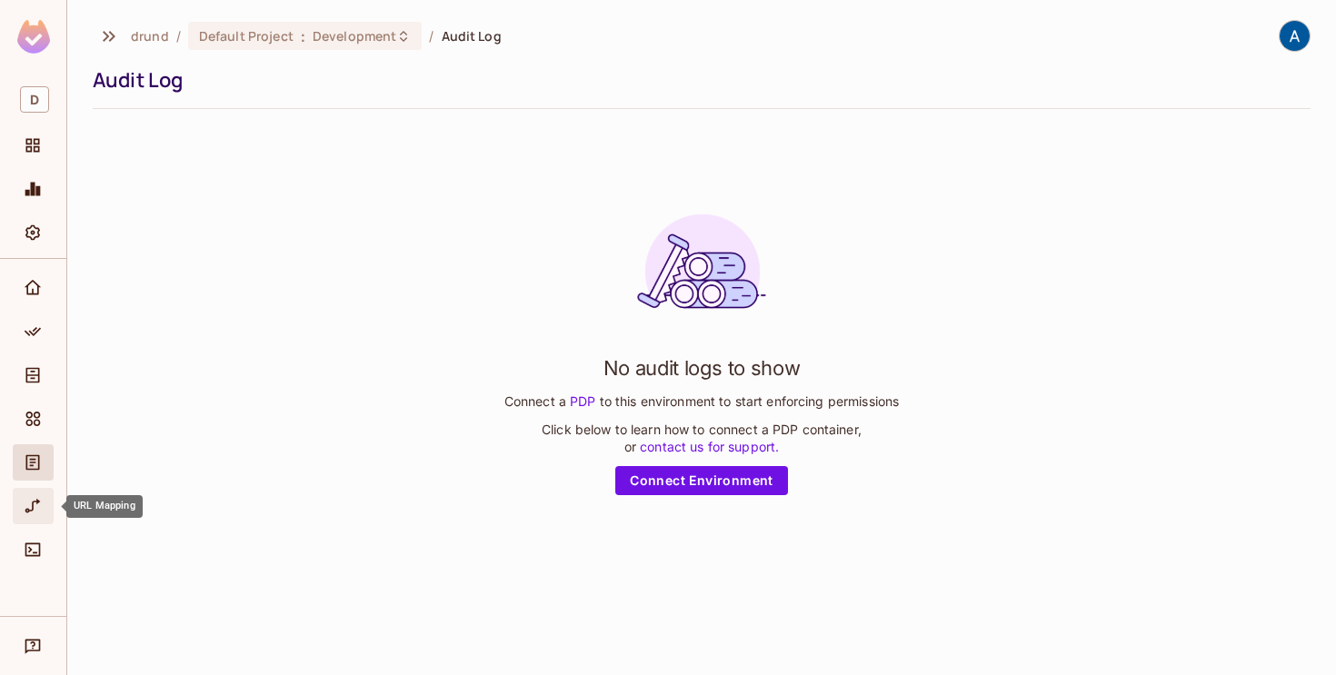
click at [26, 513] on icon "URL Mapping" at bounding box center [33, 506] width 18 height 18
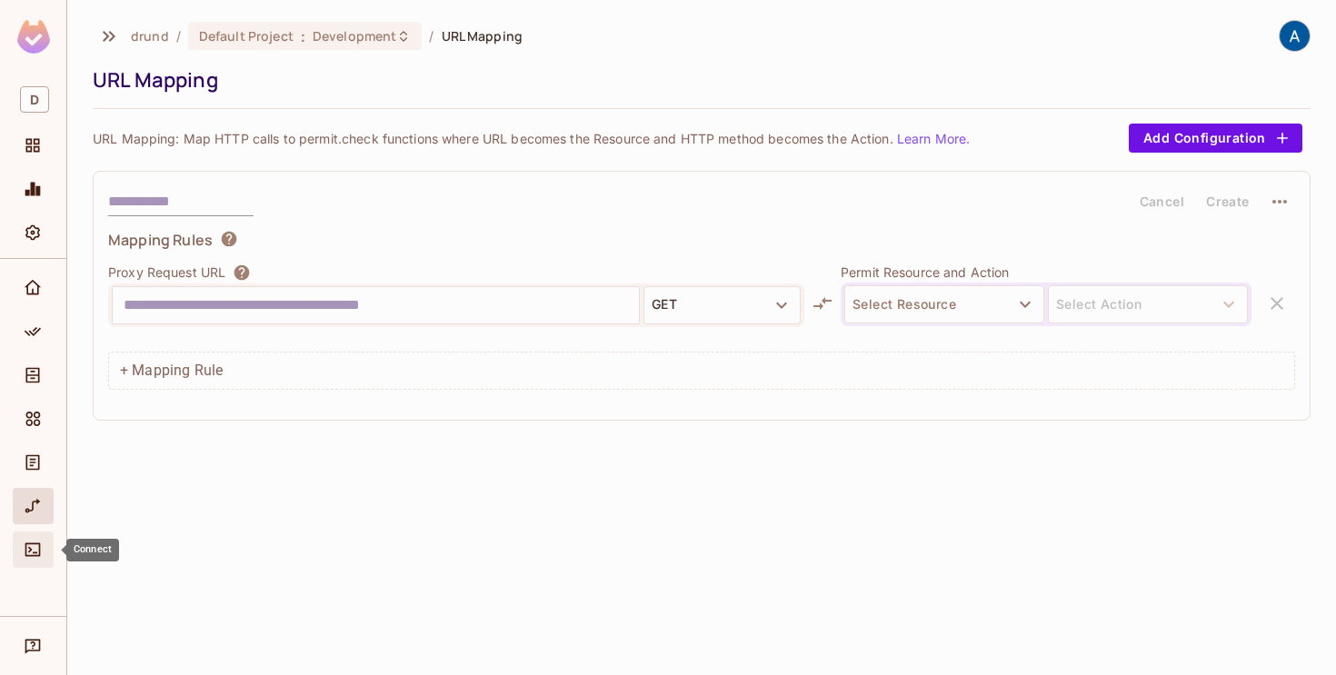
click at [30, 541] on icon "Connect" at bounding box center [33, 550] width 18 height 18
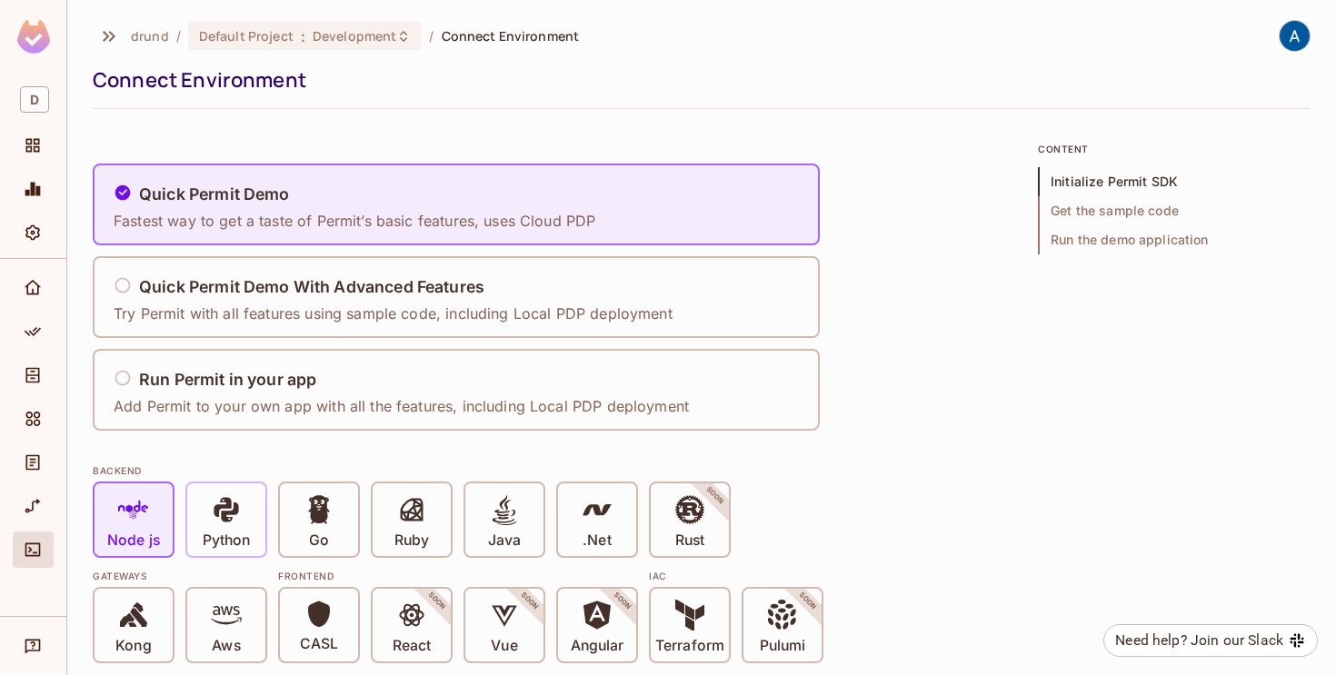
click at [223, 514] on icon at bounding box center [226, 509] width 25 height 25
